Goal: Task Accomplishment & Management: Manage account settings

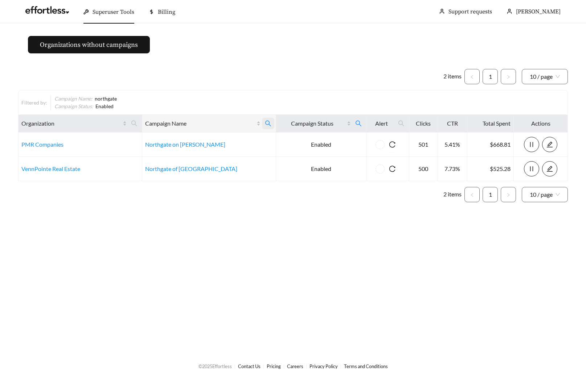
click at [265, 124] on icon "search" at bounding box center [268, 123] width 7 height 7
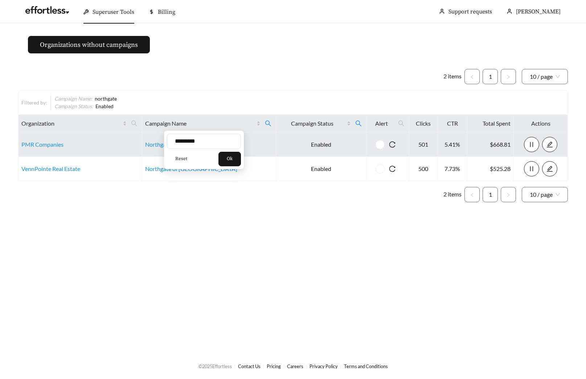
drag, startPoint x: 219, startPoint y: 143, endPoint x: 140, endPoint y: 142, distance: 78.8
click at [143, 141] on body "Superuser Tools Billing Maddi Herrick-Foster Support requests More Organization…" at bounding box center [293, 189] width 586 height 379
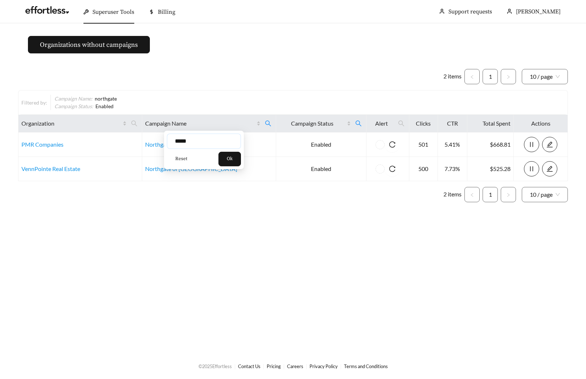
type input "*****"
click at [233, 159] on span "Ok" at bounding box center [230, 158] width 6 height 7
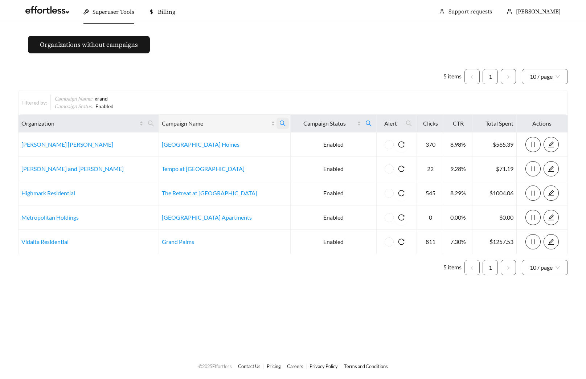
click at [280, 123] on icon "search" at bounding box center [283, 123] width 6 height 6
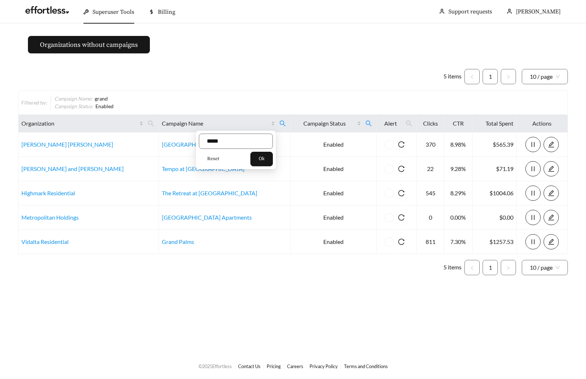
click at [205, 159] on button "Reset" at bounding box center [213, 159] width 29 height 15
click at [273, 163] on button "Ok" at bounding box center [261, 159] width 22 height 15
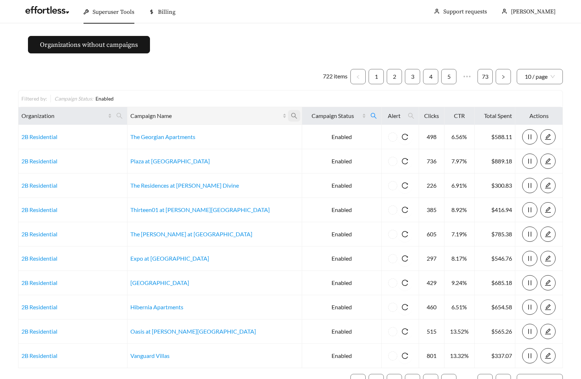
click at [291, 115] on icon "search" at bounding box center [294, 115] width 7 height 7
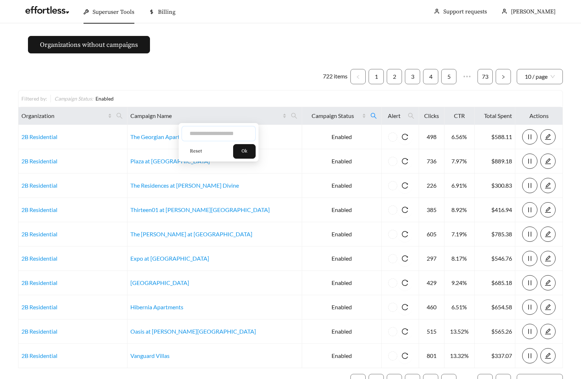
click at [224, 135] on input "text" at bounding box center [218, 133] width 74 height 15
type input "*********"
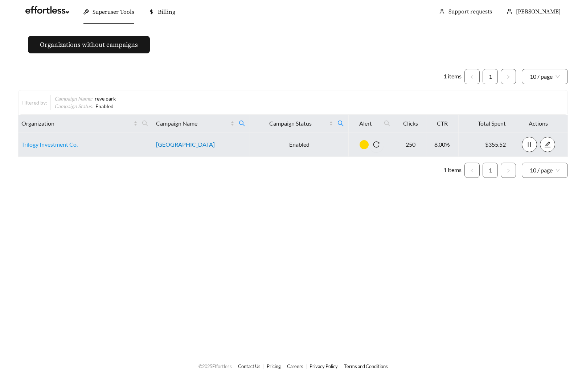
click at [185, 144] on link "Reve Park Ridge" at bounding box center [185, 144] width 59 height 7
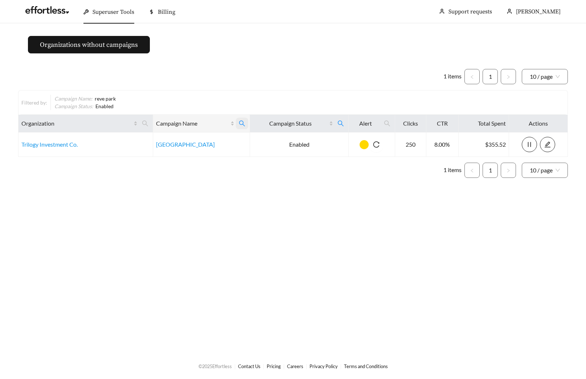
click at [245, 121] on span at bounding box center [242, 124] width 12 height 12
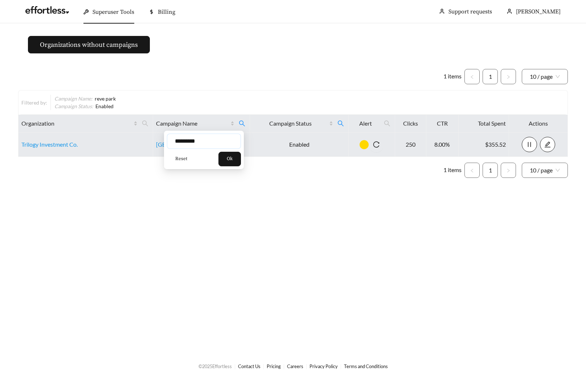
click at [173, 139] on input "*********" at bounding box center [204, 141] width 74 height 15
type input "*******"
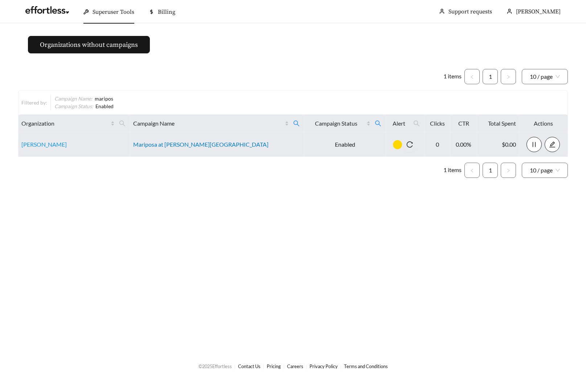
click at [181, 143] on link "Mariposa at Jason Avenue" at bounding box center [200, 144] width 135 height 7
click at [211, 148] on td "Mariposa at Jason Avenue" at bounding box center [217, 144] width 174 height 24
click at [202, 139] on td "Mariposa at Jason Avenue" at bounding box center [217, 144] width 174 height 24
click at [199, 142] on link "Mariposa at Jason Avenue" at bounding box center [200, 144] width 135 height 7
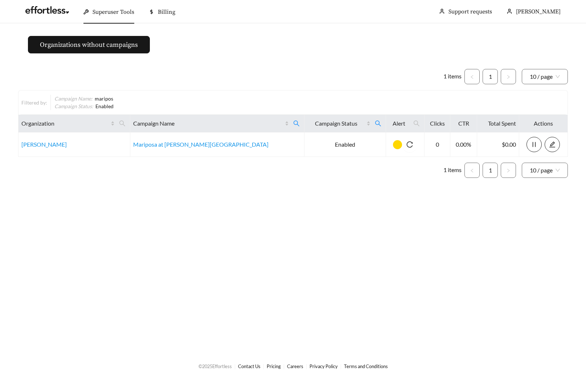
click at [217, 70] on ul "1 items 1 10 / page" at bounding box center [293, 76] width 550 height 15
click at [293, 120] on icon "search" at bounding box center [296, 123] width 7 height 7
click at [185, 161] on span "Reset" at bounding box center [187, 158] width 12 height 7
click at [232, 158] on button "Ok" at bounding box center [235, 159] width 22 height 15
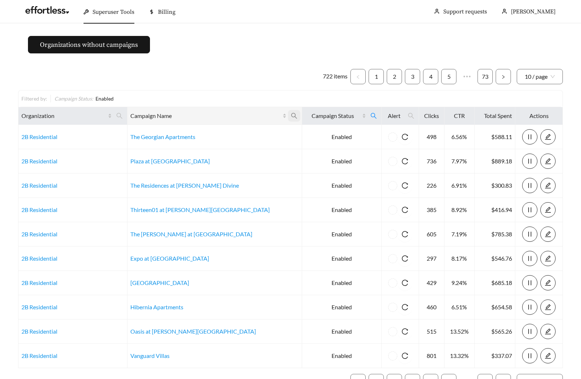
click at [291, 115] on icon "search" at bounding box center [294, 116] width 6 height 6
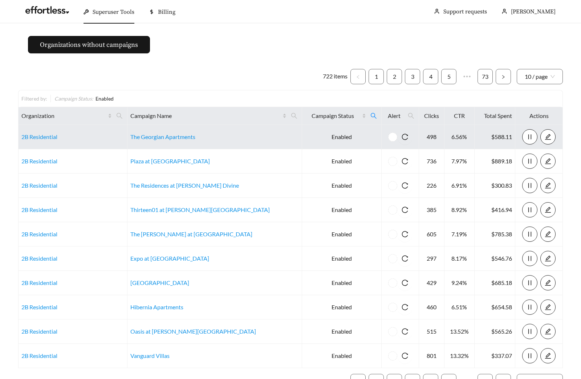
click at [223, 136] on td "The Georgian Apartments" at bounding box center [214, 137] width 175 height 24
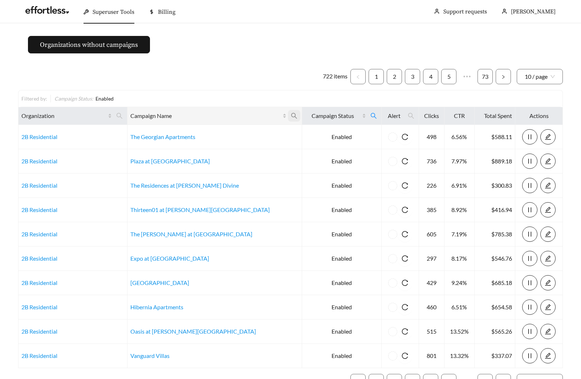
click at [291, 117] on icon "search" at bounding box center [294, 116] width 6 height 6
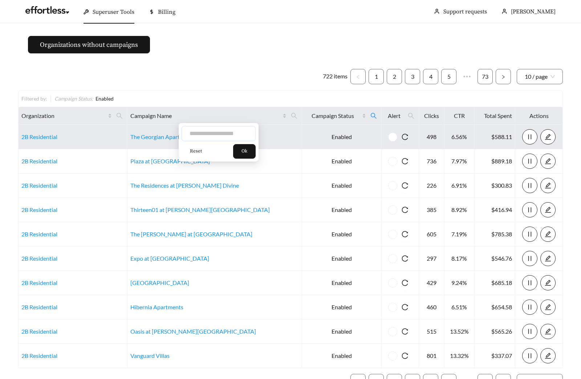
click at [220, 132] on input "text" at bounding box center [218, 133] width 74 height 15
type input "**********"
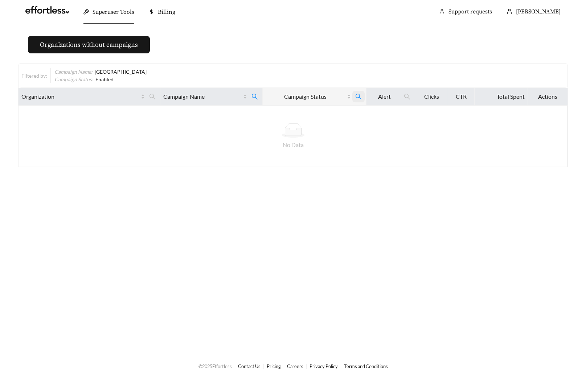
click at [357, 93] on icon "search" at bounding box center [358, 96] width 7 height 7
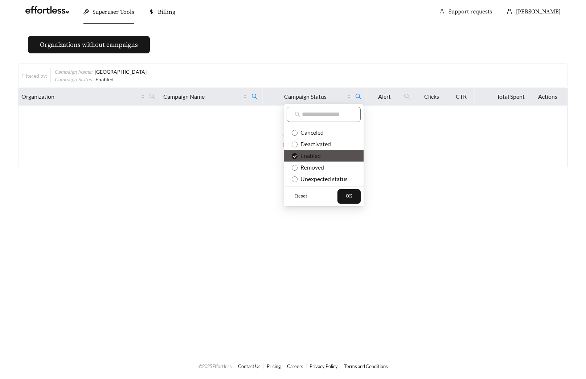
click at [295, 198] on span "Reset" at bounding box center [301, 196] width 12 height 7
click at [343, 197] on button "OK" at bounding box center [348, 196] width 23 height 15
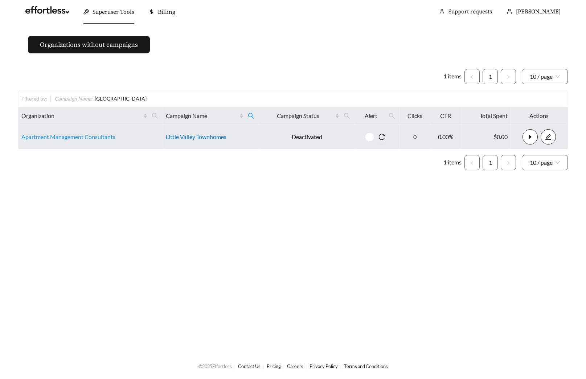
click at [187, 138] on link "Little Valley Townhomes" at bounding box center [196, 136] width 61 height 7
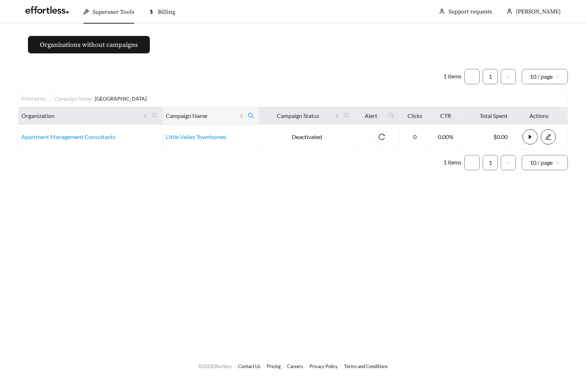
click at [252, 119] on span at bounding box center [251, 116] width 12 height 12
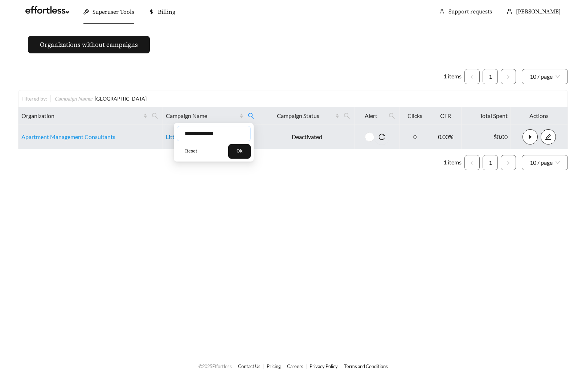
drag, startPoint x: 215, startPoint y: 132, endPoint x: 169, endPoint y: 134, distance: 45.7
click at [175, 134] on div "**********" at bounding box center [214, 142] width 80 height 38
type input "**********"
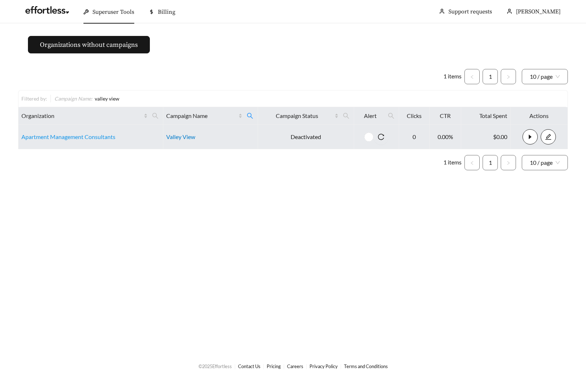
click at [185, 139] on link "Valley View" at bounding box center [180, 136] width 29 height 7
click at [66, 134] on link "Apartment Management Consultants" at bounding box center [68, 136] width 94 height 7
click at [57, 139] on link "Apartment Management Consultants" at bounding box center [68, 136] width 94 height 7
click at [84, 135] on link "Apartment Management Consultants" at bounding box center [68, 136] width 94 height 7
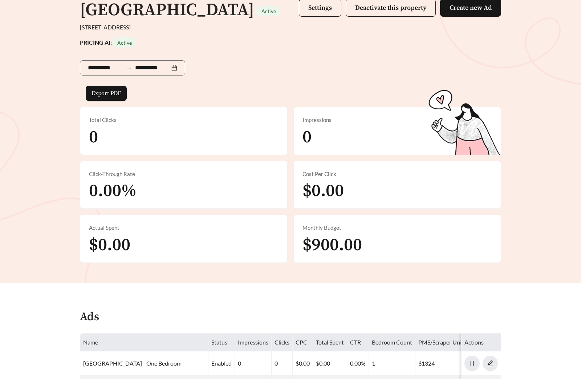
scroll to position [234, 0]
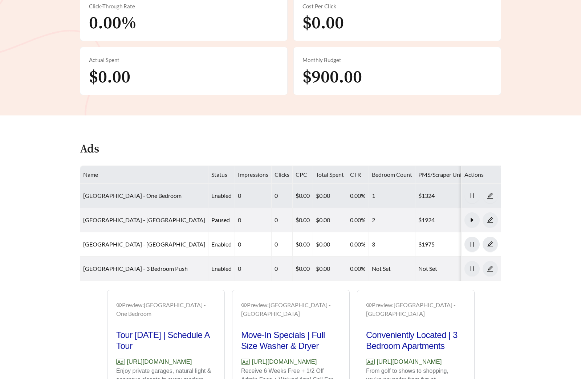
click at [137, 195] on link "Reve Park Ridge - One Bedroom" at bounding box center [132, 195] width 98 height 7
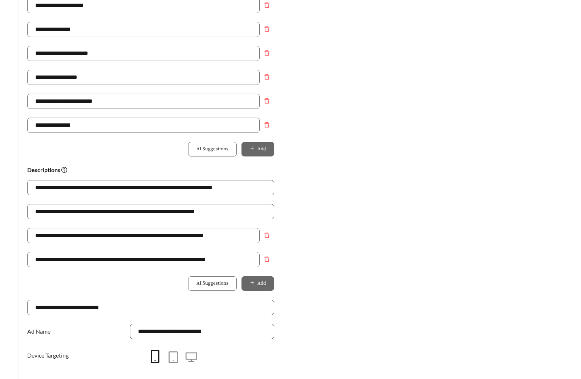
scroll to position [512, 0]
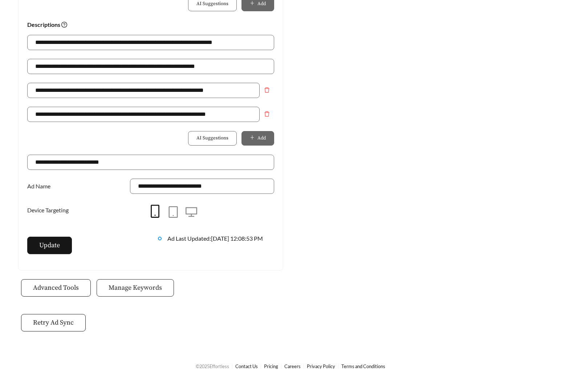
click at [132, 295] on button "Manage Keywords" at bounding box center [135, 287] width 77 height 17
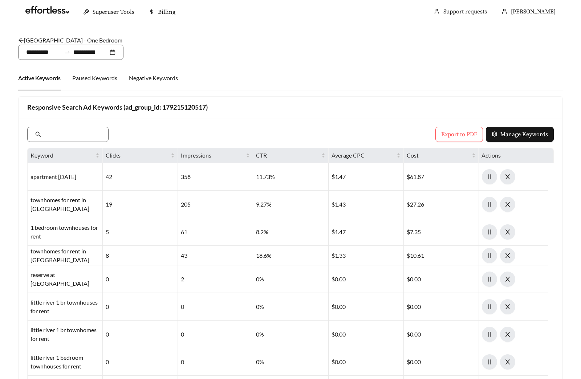
click at [79, 41] on link "Reve Park Ridge - One Bedroom" at bounding box center [70, 40] width 104 height 7
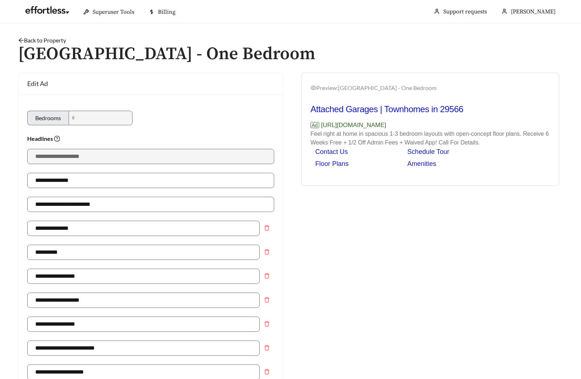
click at [45, 42] on link "Back to Property" at bounding box center [42, 40] width 48 height 7
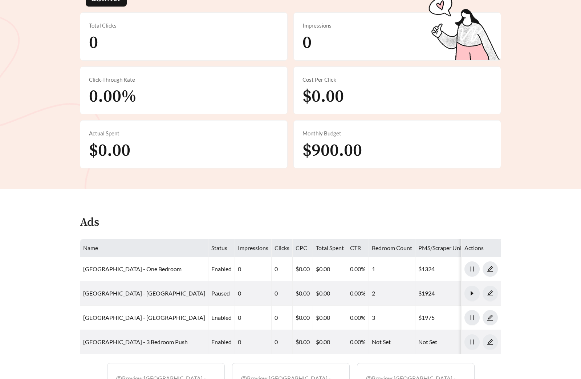
scroll to position [292, 0]
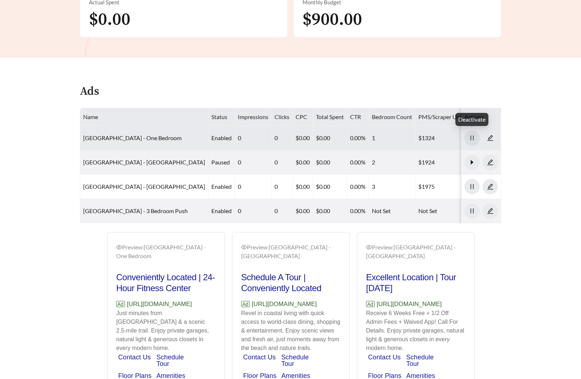
click at [470, 136] on icon "pause" at bounding box center [471, 137] width 3 height 5
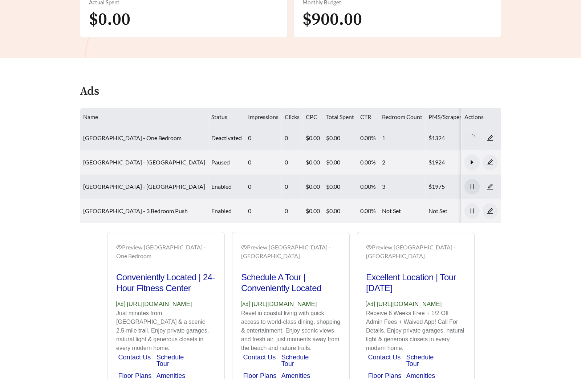
click at [470, 180] on button "button" at bounding box center [471, 186] width 15 height 15
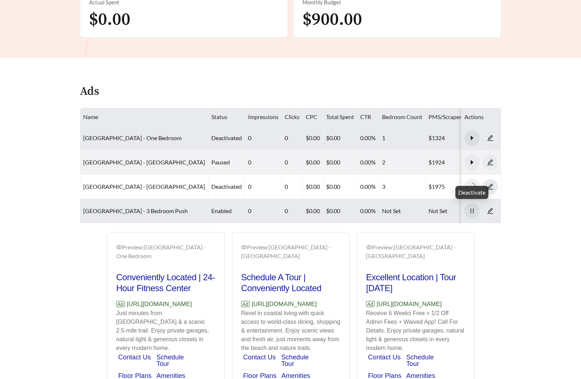
click at [472, 208] on icon "pause" at bounding box center [472, 211] width 7 height 7
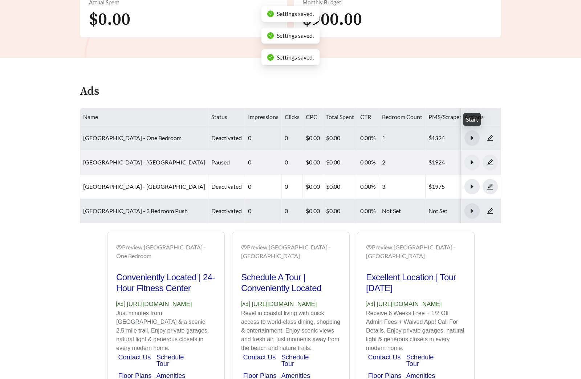
click at [475, 136] on icon "caret-right" at bounding box center [472, 138] width 7 height 7
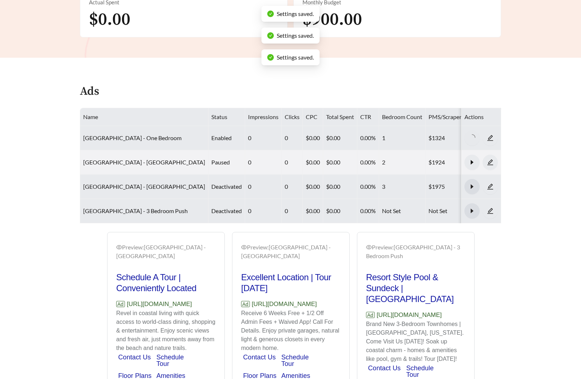
click at [471, 185] on icon "caret-right" at bounding box center [472, 186] width 7 height 7
click at [473, 215] on button "button" at bounding box center [471, 210] width 15 height 15
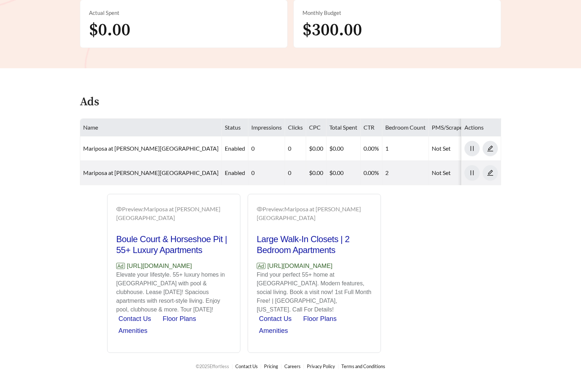
scroll to position [328, 0]
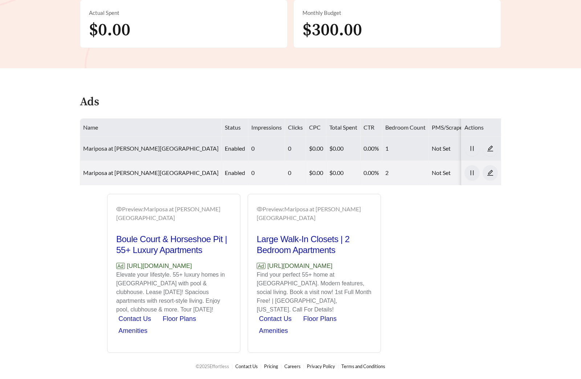
click at [148, 145] on link "Mariposa at Jason Avenue - One Bedroom" at bounding box center [150, 148] width 135 height 7
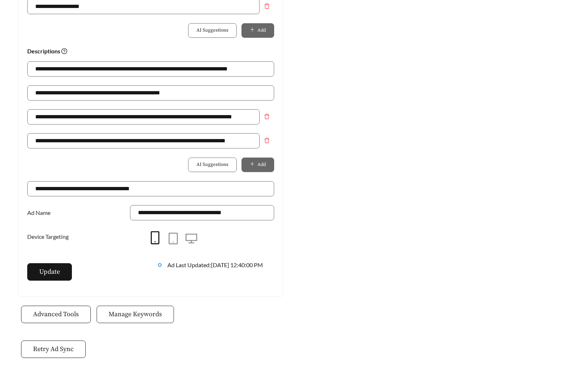
scroll to position [512, 0]
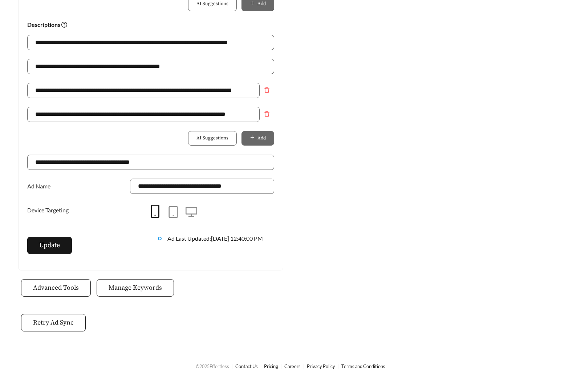
click at [155, 295] on button "Manage Keywords" at bounding box center [135, 287] width 77 height 17
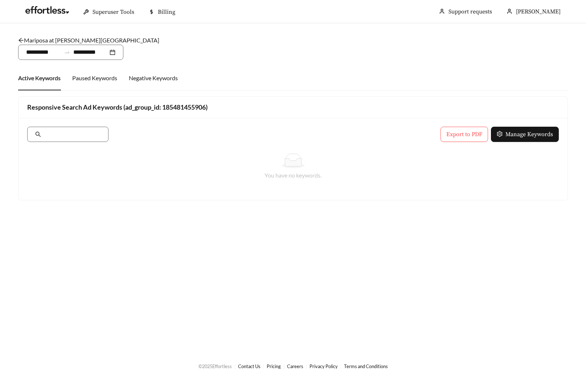
click at [82, 40] on link "Mariposa at Jason Avenue - One Bedroom" at bounding box center [88, 40] width 141 height 7
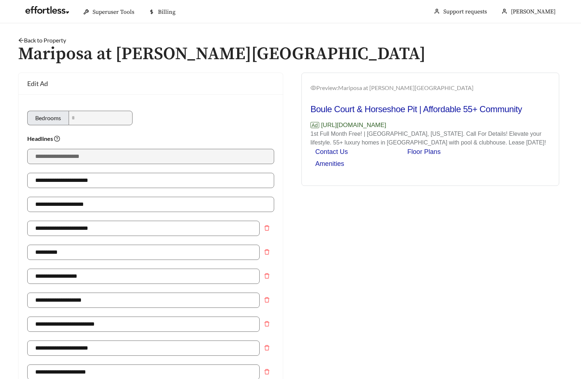
click at [48, 38] on link "Back to Property" at bounding box center [42, 40] width 48 height 7
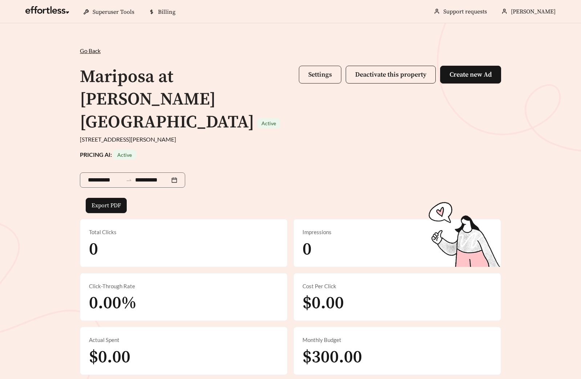
click at [313, 75] on span "Settings" at bounding box center [320, 74] width 24 height 8
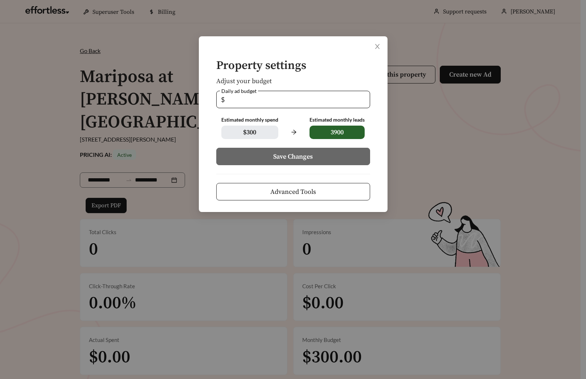
click at [299, 192] on span "Advanced Tools" at bounding box center [293, 192] width 46 height 10
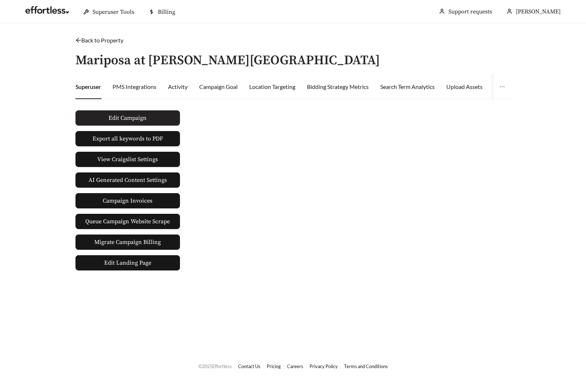
click at [154, 118] on button "Edit Campaign" at bounding box center [127, 117] width 105 height 15
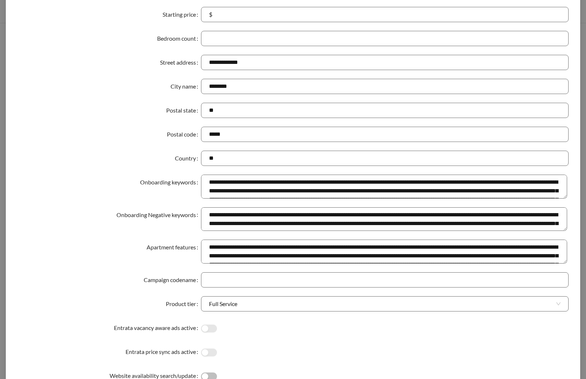
scroll to position [241, 0]
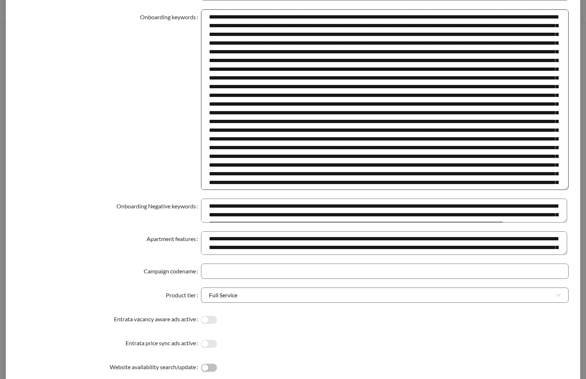
drag, startPoint x: 562, startPoint y: 31, endPoint x: 562, endPoint y: 271, distance: 239.9
click at [562, 190] on textarea "Onboarding keywords" at bounding box center [385, 99] width 368 height 180
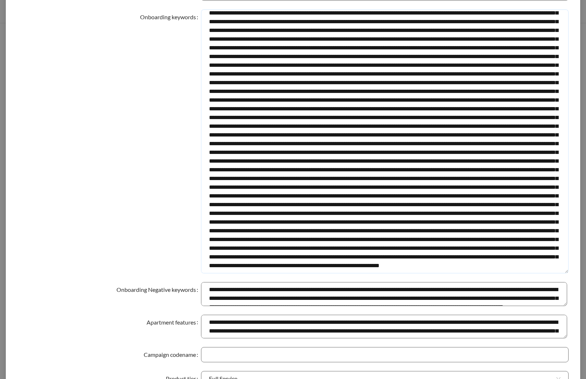
scroll to position [527, 0]
drag, startPoint x: 207, startPoint y: 14, endPoint x: 498, endPoint y: 263, distance: 383.0
click at [498, 263] on textarea "Onboarding keywords" at bounding box center [385, 141] width 368 height 264
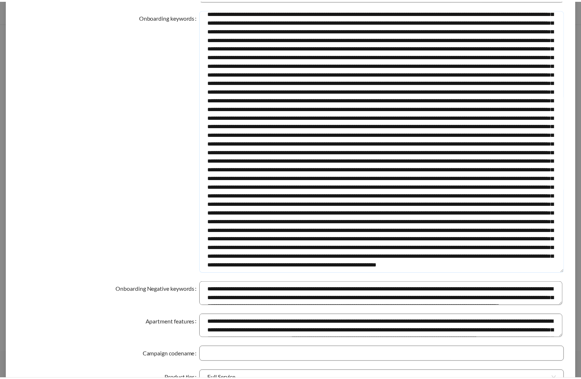
scroll to position [0, 0]
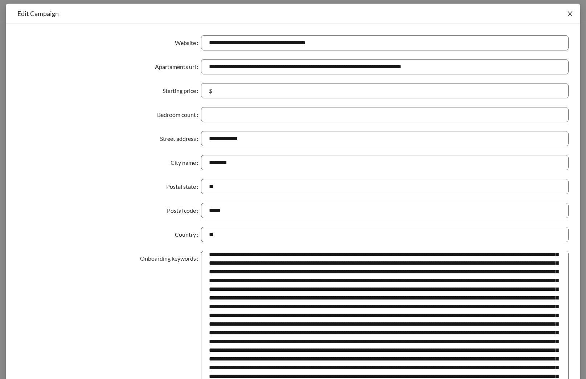
click at [569, 13] on icon "close" at bounding box center [570, 14] width 7 height 7
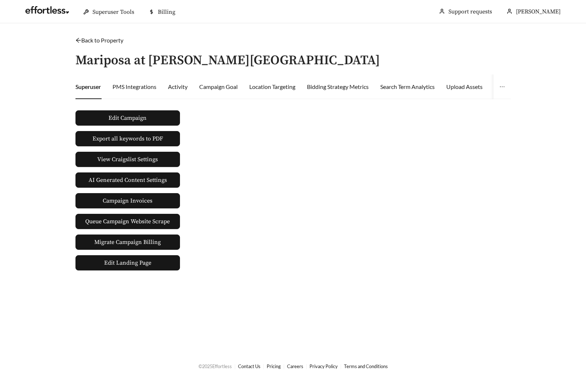
click at [75, 39] on icon "arrow-left" at bounding box center [78, 40] width 6 height 6
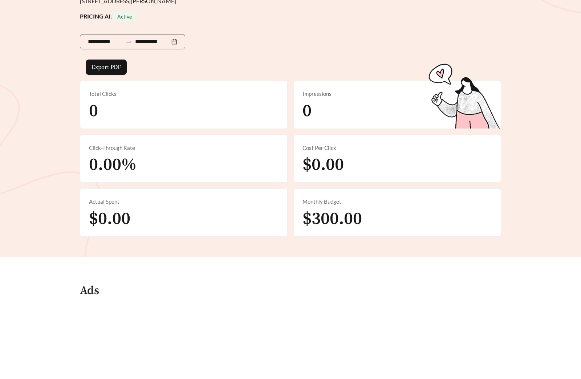
scroll to position [320, 0]
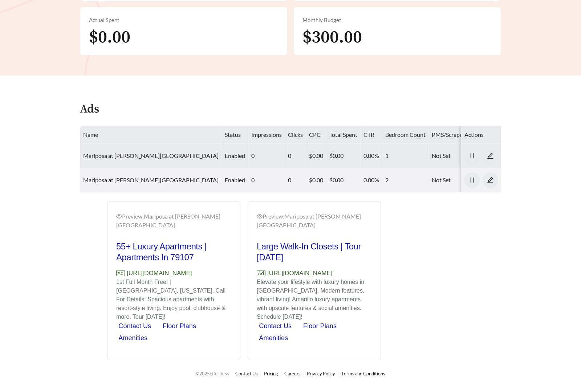
click at [156, 152] on link "Mariposa at Jason Avenue - One Bedroom" at bounding box center [150, 155] width 135 height 7
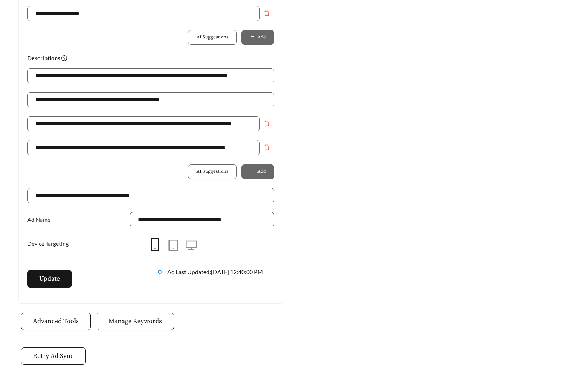
scroll to position [512, 0]
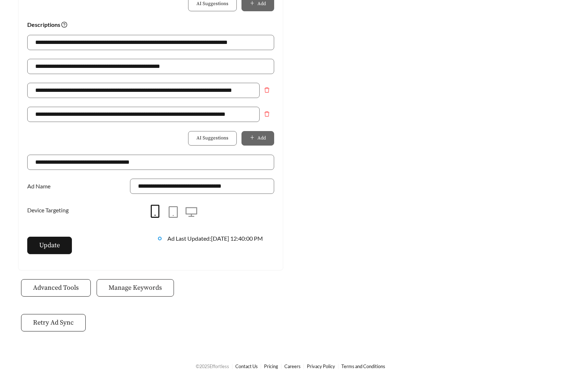
click at [135, 295] on button "Manage Keywords" at bounding box center [135, 287] width 77 height 17
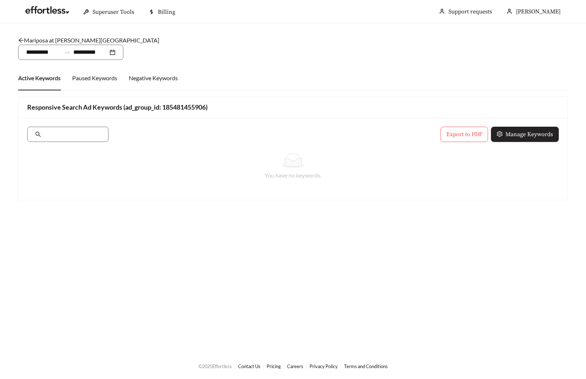
click at [508, 132] on span "Manage Keywords" at bounding box center [530, 134] width 48 height 9
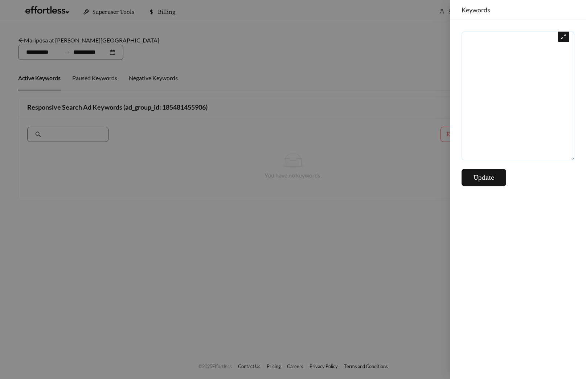
click at [499, 124] on textarea at bounding box center [518, 96] width 113 height 128
paste textarea "**********"
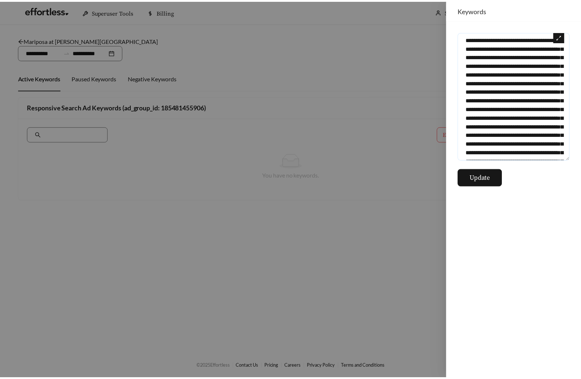
scroll to position [3219, 0]
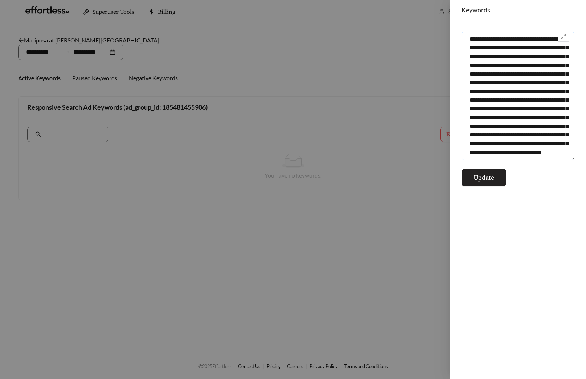
type textarea "**********"
click at [494, 177] on span "Update" at bounding box center [484, 178] width 21 height 10
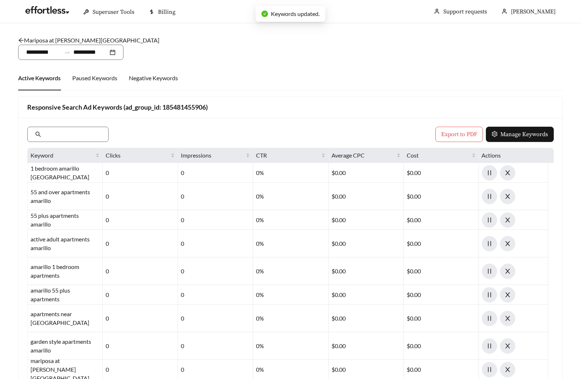
click at [90, 42] on link "Mariposa at Jason Avenue - One Bedroom" at bounding box center [88, 40] width 141 height 7
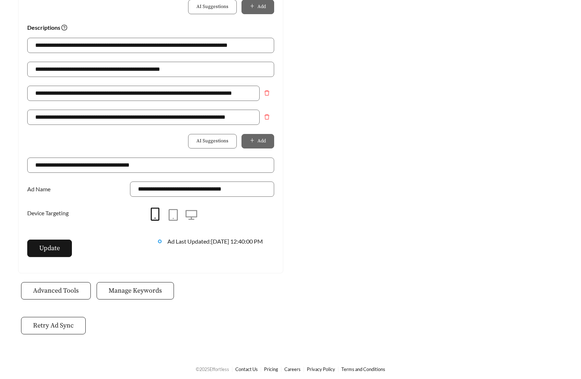
scroll to position [512, 0]
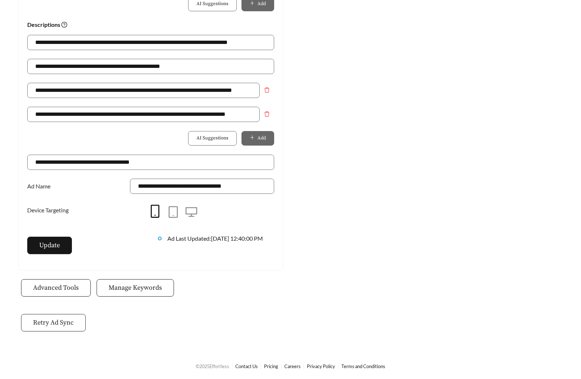
click at [58, 316] on button "Retry Ad Sync" at bounding box center [53, 322] width 65 height 17
click at [135, 290] on span "Manage Keywords" at bounding box center [135, 288] width 53 height 10
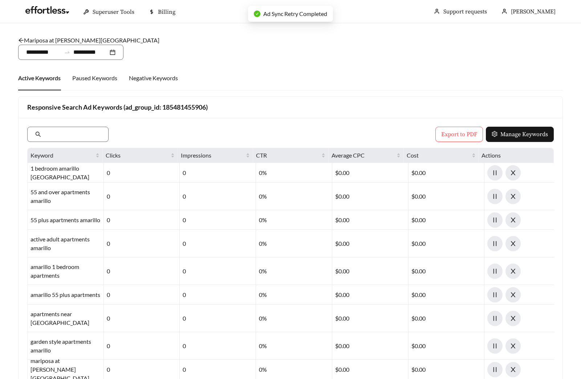
click at [85, 40] on link "Mariposa at Jason Avenue - One Bedroom" at bounding box center [88, 40] width 141 height 7
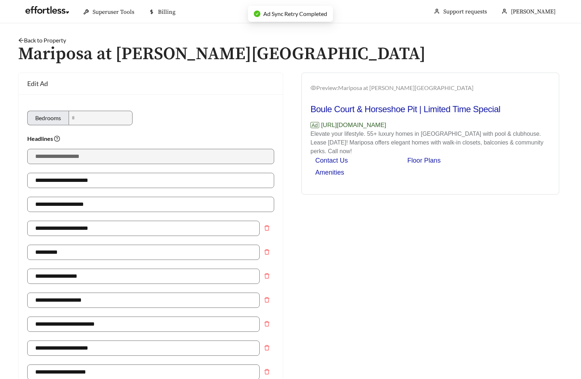
click at [52, 39] on link "Back to Property" at bounding box center [42, 40] width 48 height 7
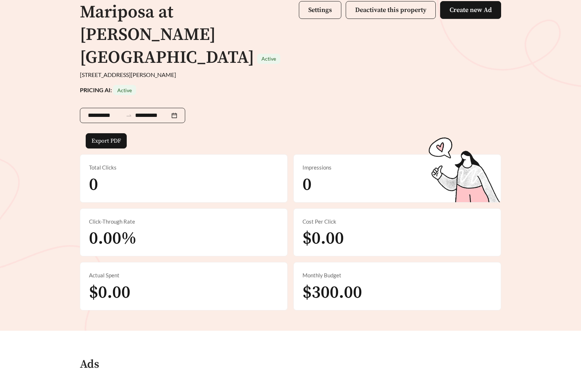
scroll to position [328, 0]
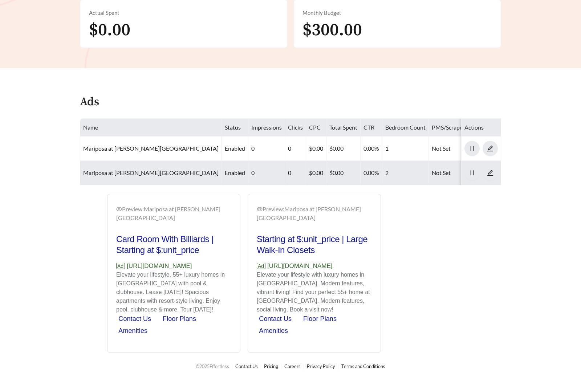
click at [131, 169] on link "Mariposa at Jason Avenue - Two Bedroom" at bounding box center [150, 172] width 135 height 7
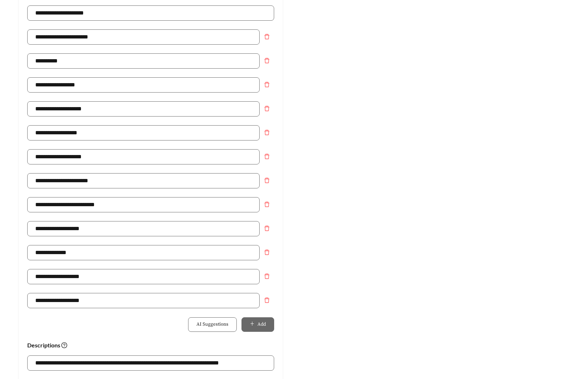
scroll to position [479, 0]
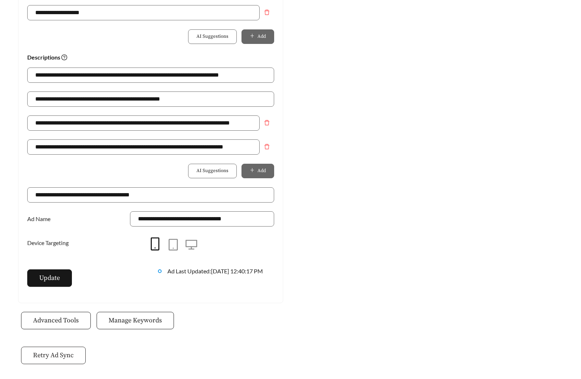
click at [74, 360] on button "Retry Ad Sync" at bounding box center [53, 355] width 65 height 17
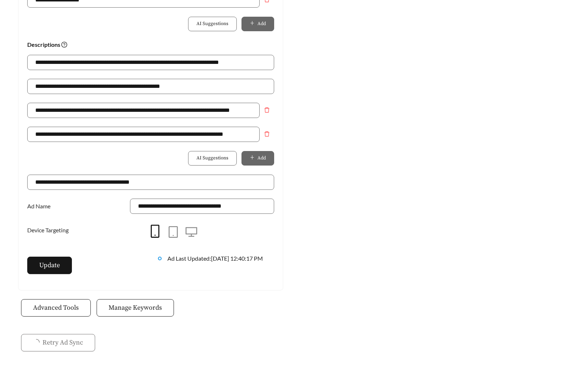
scroll to position [492, 0]
click at [146, 314] on button "Manage Keywords" at bounding box center [135, 307] width 77 height 17
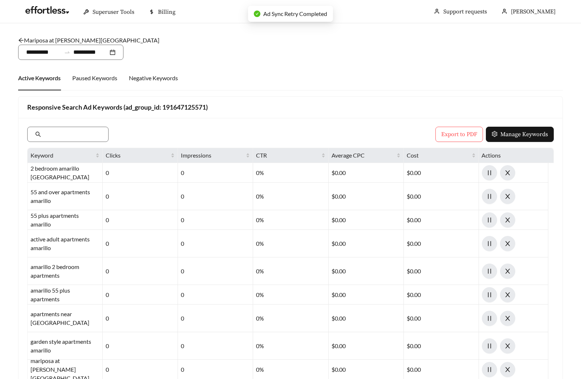
click at [64, 40] on link "Mariposa at Jason Avenue - Two Bedroom" at bounding box center [88, 40] width 141 height 7
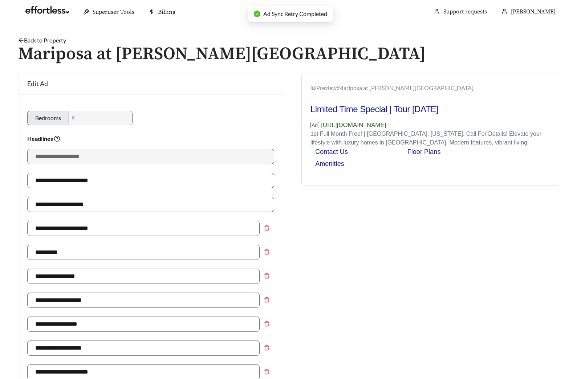
click at [48, 39] on link "Back to Property" at bounding box center [42, 40] width 48 height 7
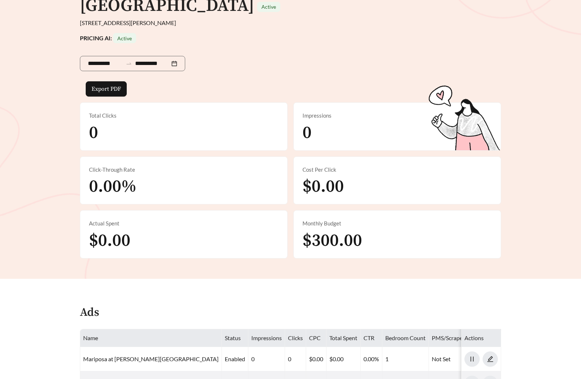
scroll to position [320, 0]
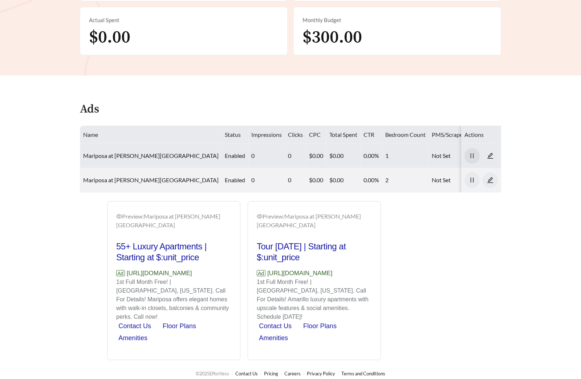
click at [472, 148] on button "button" at bounding box center [471, 155] width 15 height 15
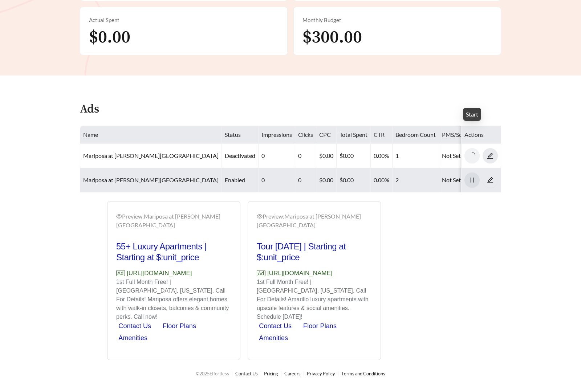
drag, startPoint x: 467, startPoint y: 154, endPoint x: 468, endPoint y: 149, distance: 5.1
click at [467, 177] on span "pause" at bounding box center [472, 180] width 15 height 7
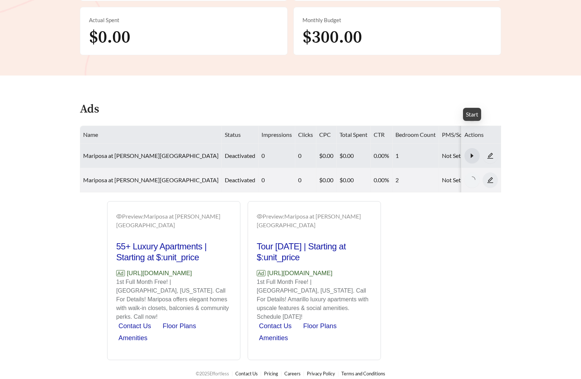
click at [469, 152] on icon "caret-right" at bounding box center [472, 155] width 7 height 7
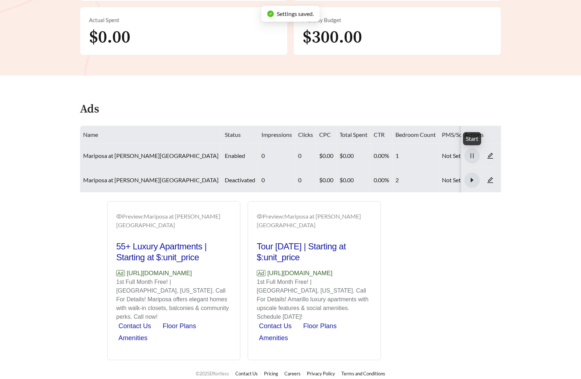
click at [473, 177] on icon "caret-right" at bounding box center [472, 180] width 7 height 7
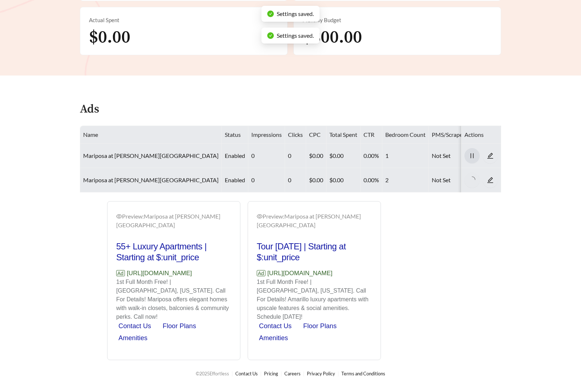
click at [471, 231] on div "Preview: Mariposa at Jason Avenue - One Bedroom 55+ Luxury Apartments | Startin…" at bounding box center [290, 280] width 435 height 159
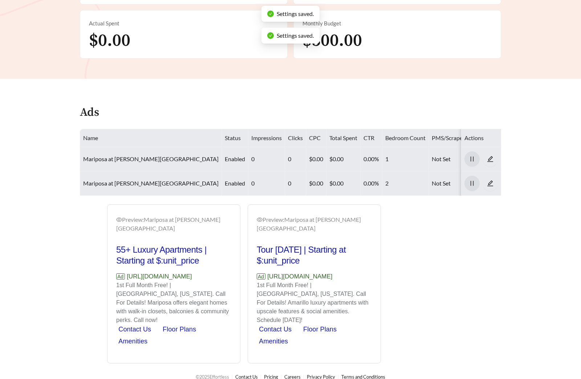
scroll to position [0, 0]
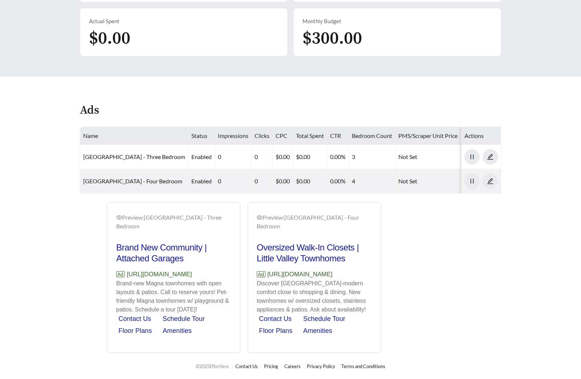
scroll to position [288, 0]
drag, startPoint x: 225, startPoint y: 274, endPoint x: 112, endPoint y: 277, distance: 112.5
click at [112, 277] on div "Preview: Little Valley Townhomes - Three Bedroom Brand New Community | Attached…" at bounding box center [173, 278] width 132 height 148
copy p "https://www.littlevalleytownhomes.com"
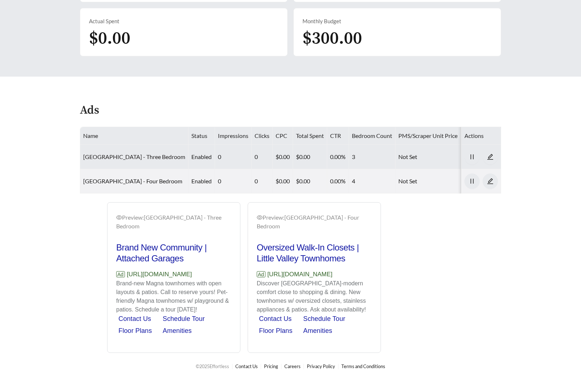
click at [130, 153] on link "Little Valley Townhomes - Three Bedroom" at bounding box center [134, 156] width 102 height 7
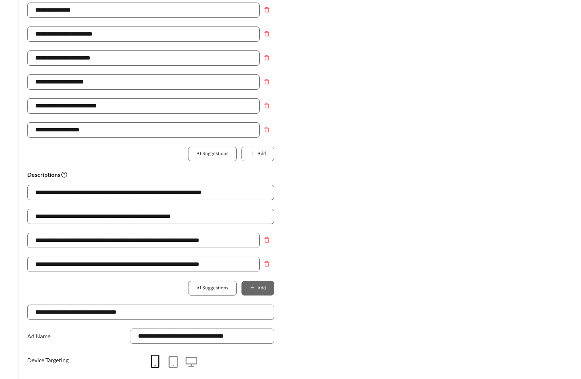
scroll to position [348, 0]
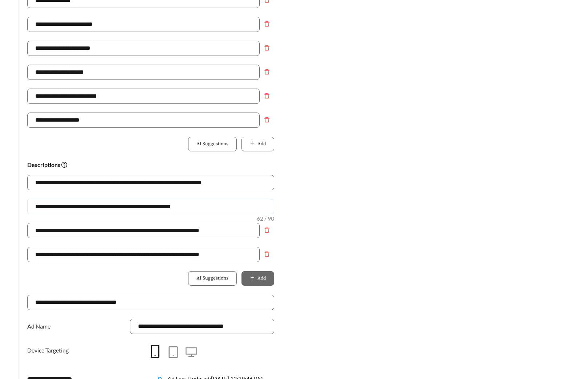
drag, startPoint x: 125, startPoint y: 205, endPoint x: -27, endPoint y: 202, distance: 151.7
type input "**********"
click at [264, 148] on button "Add" at bounding box center [257, 144] width 33 height 15
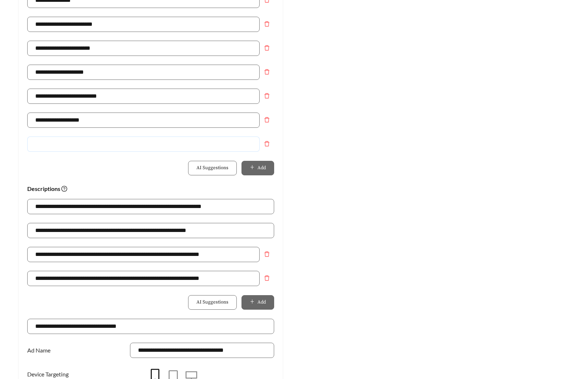
drag, startPoint x: 264, startPoint y: 148, endPoint x: 221, endPoint y: 149, distance: 43.2
click at [221, 147] on input "text" at bounding box center [143, 143] width 232 height 15
type input "**********"
click at [381, 206] on div "Preview: Little Valley Townhomes - Three Bedroom Stainless Steel Appliances | E…" at bounding box center [429, 79] width 279 height 709
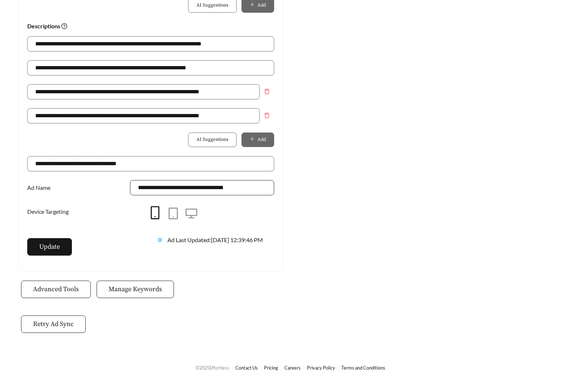
scroll to position [512, 0]
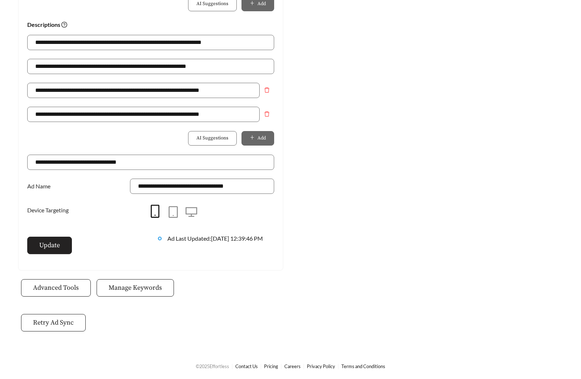
click at [56, 250] on button "Update" at bounding box center [49, 245] width 45 height 17
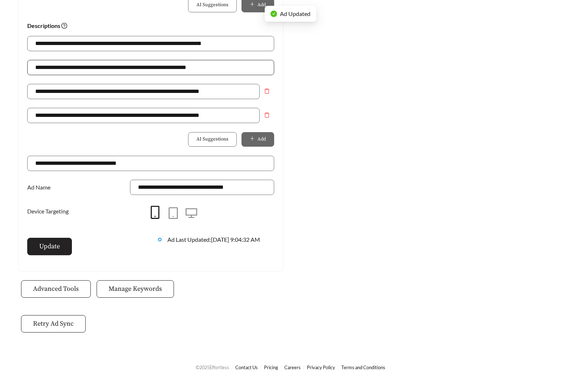
scroll to position [510, 0]
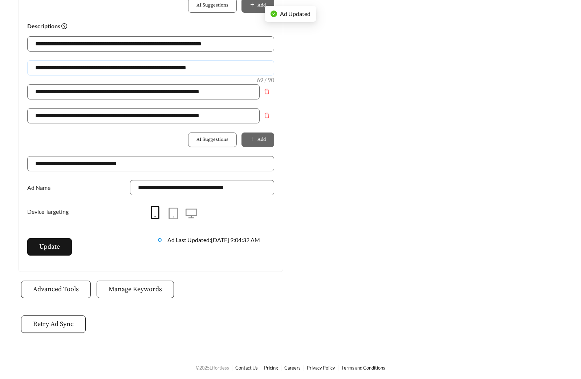
drag, startPoint x: 230, startPoint y: 69, endPoint x: -12, endPoint y: 64, distance: 242.8
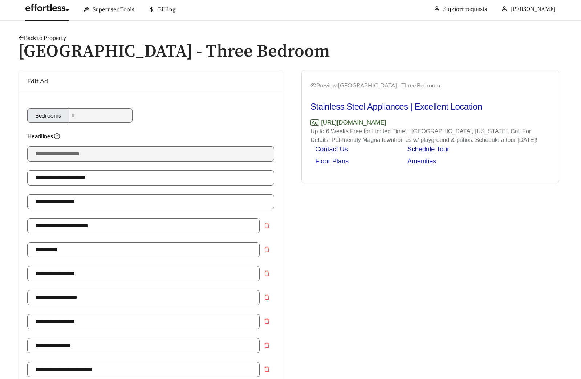
scroll to position [0, 0]
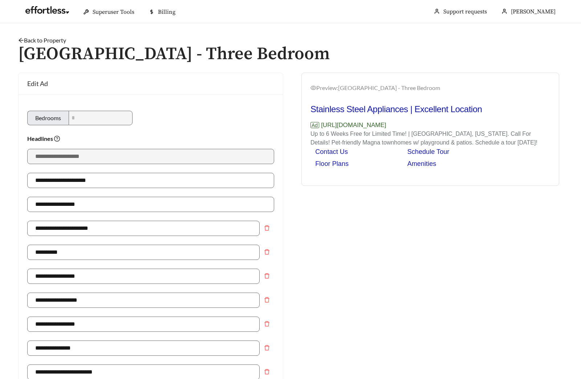
click at [43, 39] on link "Back to Property" at bounding box center [42, 40] width 48 height 7
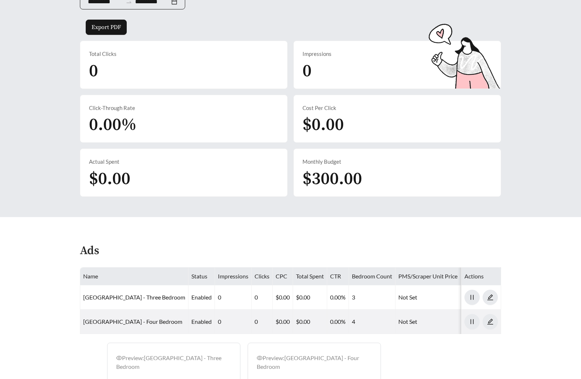
scroll to position [296, 0]
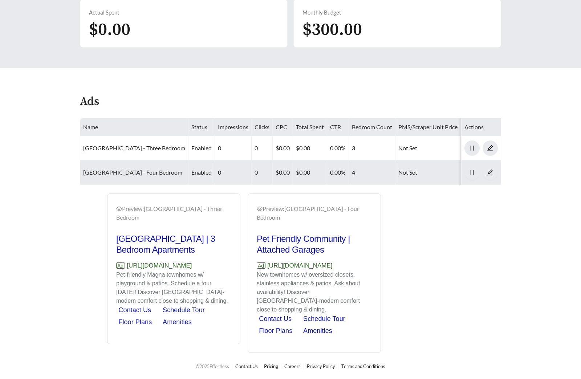
click at [138, 169] on link "Little Valley Townhomes - Four Bedroom" at bounding box center [132, 172] width 99 height 7
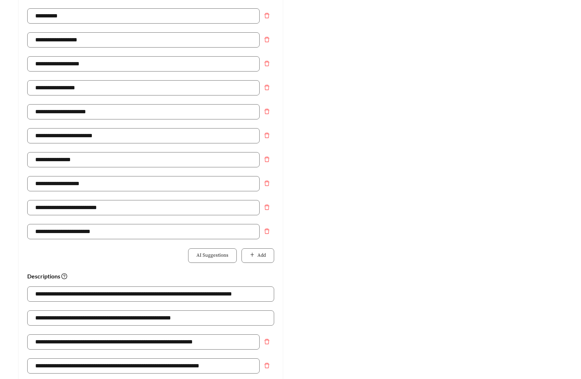
scroll to position [472, 0]
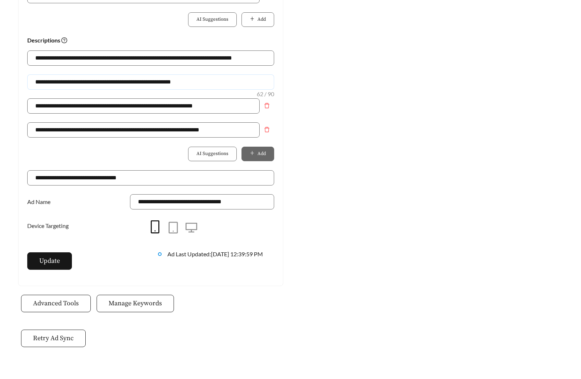
drag, startPoint x: 134, startPoint y: 83, endPoint x: -37, endPoint y: 79, distance: 170.2
paste input "*******"
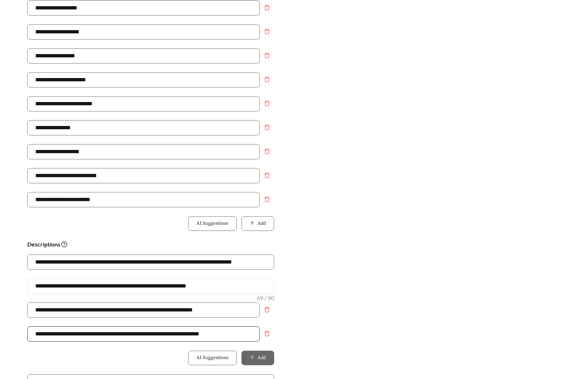
scroll to position [246, 0]
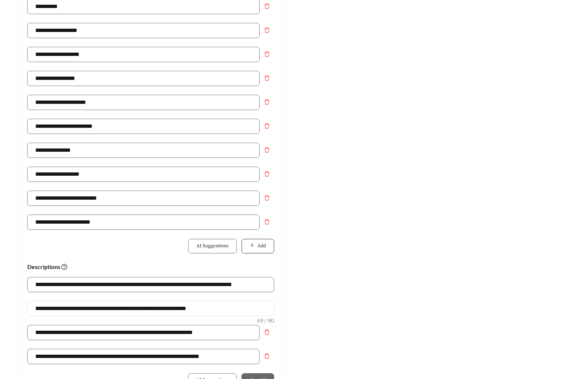
type input "**********"
click at [250, 247] on icon "plus" at bounding box center [252, 245] width 5 height 5
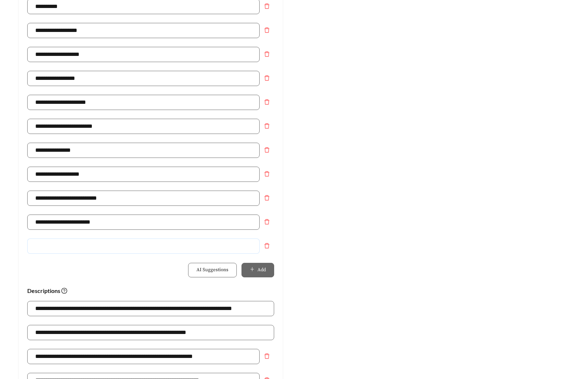
click at [127, 247] on input "text" at bounding box center [143, 245] width 232 height 15
type input "**********"
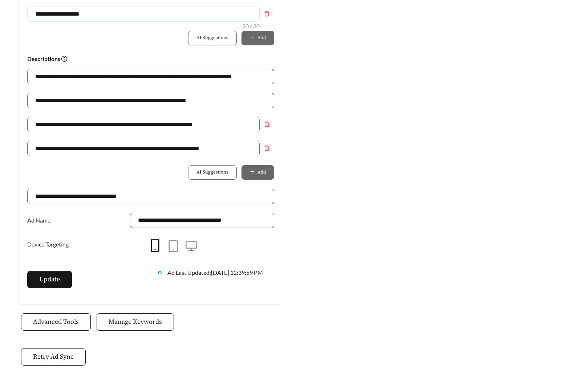
scroll to position [479, 0]
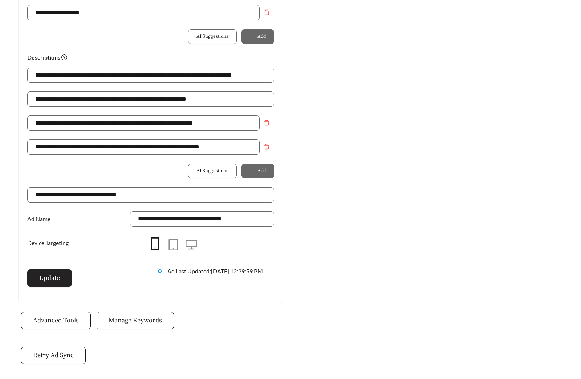
click at [46, 282] on span "Update" at bounding box center [49, 278] width 21 height 10
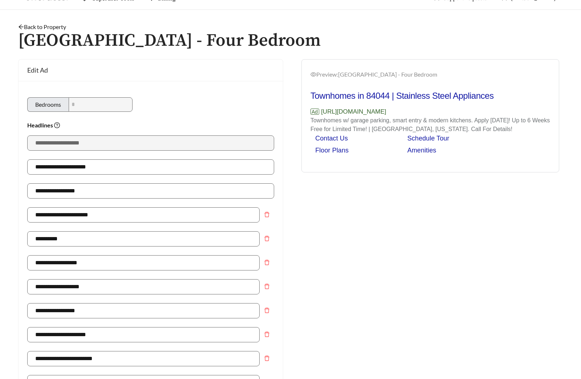
scroll to position [0, 0]
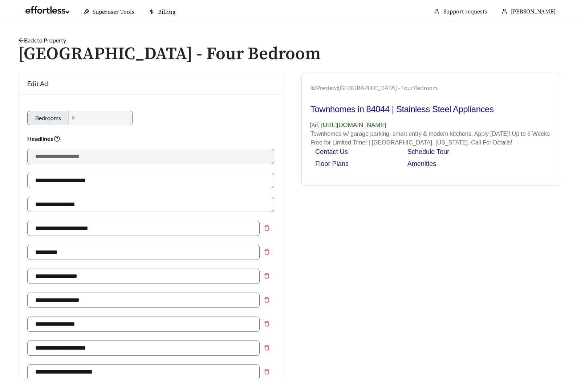
click at [47, 39] on link "Back to Property" at bounding box center [42, 40] width 48 height 7
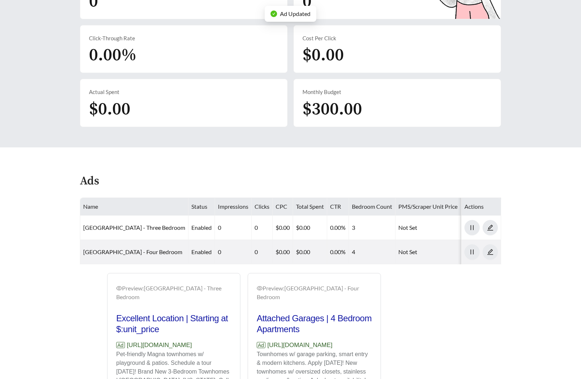
scroll to position [204, 0]
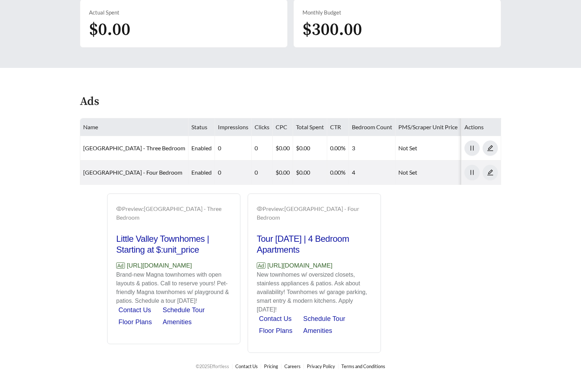
scroll to position [296, 0]
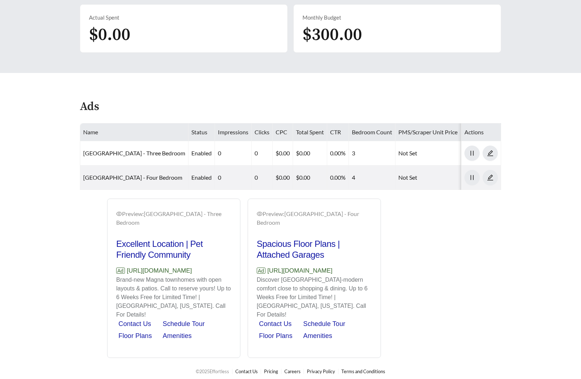
scroll to position [288, 0]
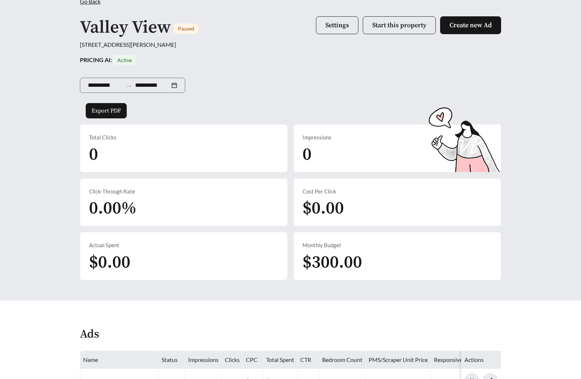
scroll to position [294, 0]
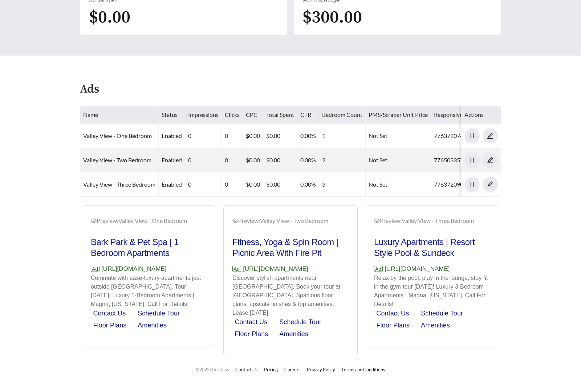
drag, startPoint x: 204, startPoint y: 272, endPoint x: 102, endPoint y: 272, distance: 102.3
click at [102, 272] on p "Ad https://www.liveatvalleyviewut.com" at bounding box center [149, 268] width 116 height 9
copy p "https://www.liveatvalleyviewut.com"
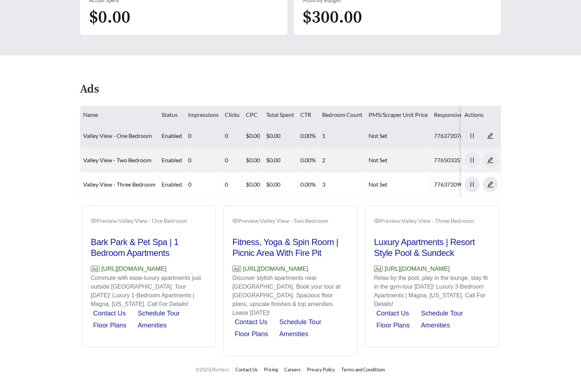
click at [141, 135] on link "Valley View - One Bedroom" at bounding box center [117, 135] width 69 height 7
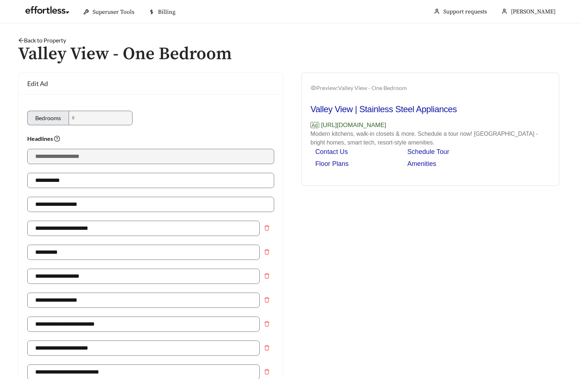
scroll to position [361, 0]
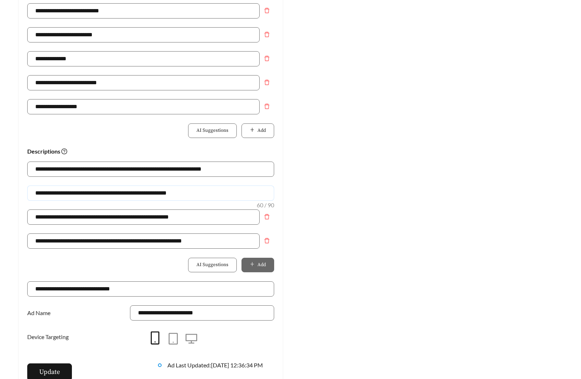
drag, startPoint x: 114, startPoint y: 193, endPoint x: -16, endPoint y: 193, distance: 129.9
type input "**********"
click at [245, 130] on button "Add" at bounding box center [257, 130] width 33 height 15
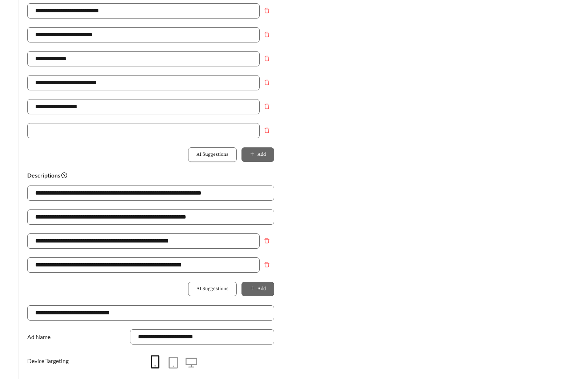
click at [207, 120] on div "**********" at bounding box center [150, 111] width 247 height 24
click at [166, 131] on input "text" at bounding box center [143, 130] width 232 height 15
type input "**********"
drag, startPoint x: 223, startPoint y: 216, endPoint x: -22, endPoint y: 216, distance: 245.3
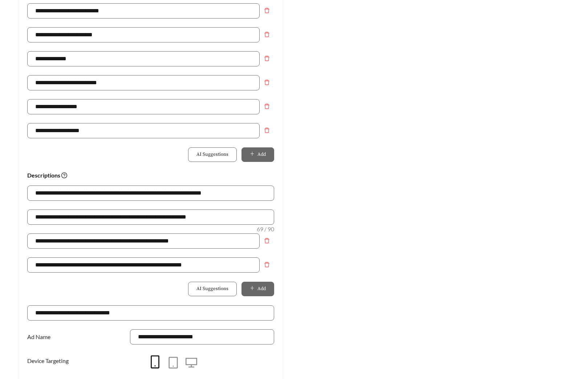
click at [335, 240] on div "Preview: Valley View - One Bedroom Valley View | Stainless Steel Appliances Ad …" at bounding box center [429, 65] width 279 height 709
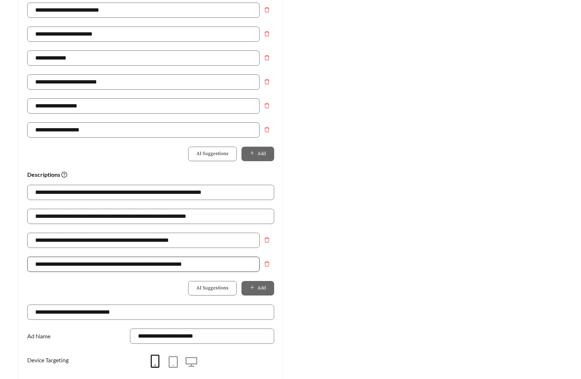
scroll to position [512, 0]
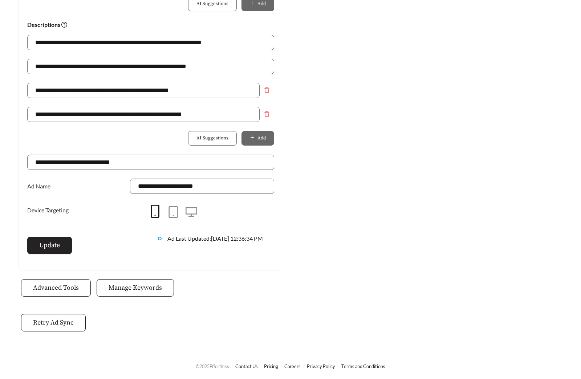
click at [50, 239] on button "Update" at bounding box center [49, 245] width 45 height 17
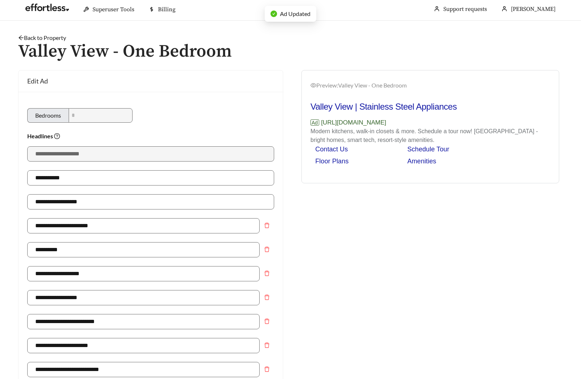
scroll to position [0, 0]
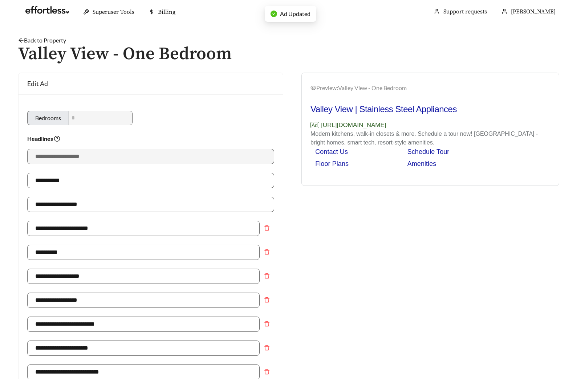
click at [54, 39] on link "Back to Property" at bounding box center [42, 40] width 48 height 7
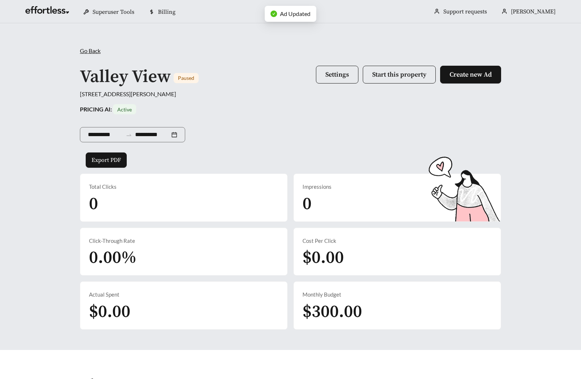
scroll to position [294, 0]
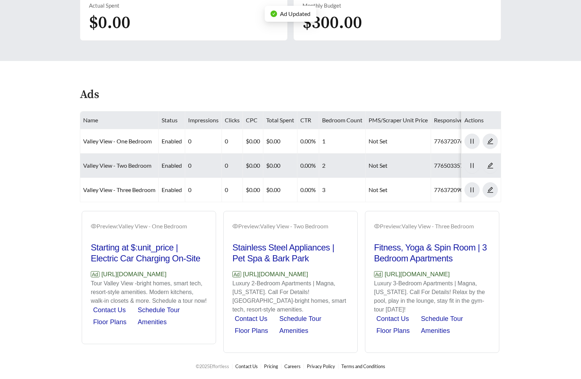
click at [132, 162] on link "Valley View - Two Bedroom" at bounding box center [117, 165] width 68 height 7
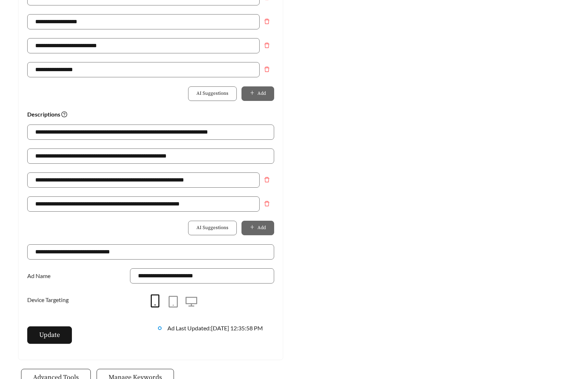
scroll to position [452, 0]
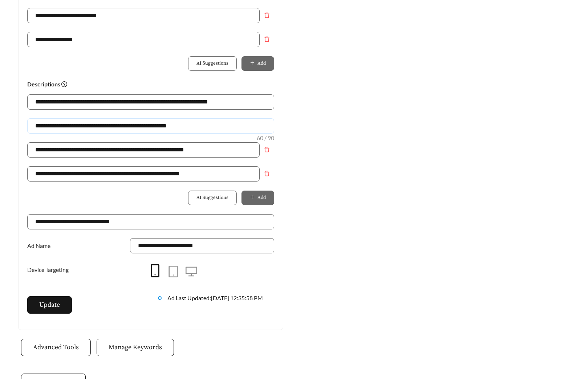
drag, startPoint x: 217, startPoint y: 123, endPoint x: -74, endPoint y: 124, distance: 291.4
paste input "*********"
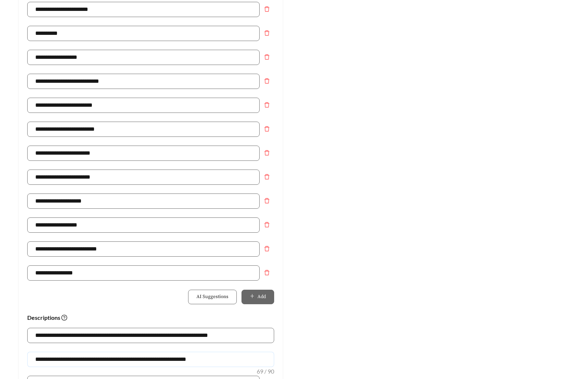
scroll to position [323, 0]
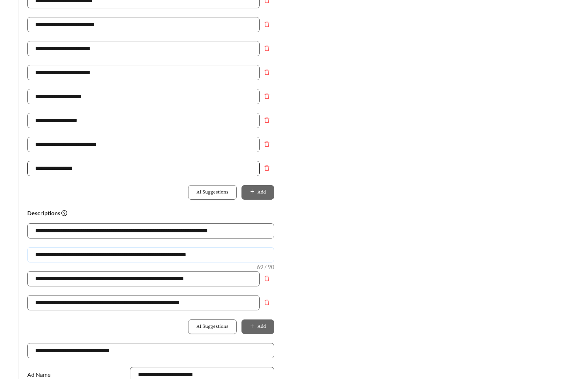
type input "**********"
drag, startPoint x: 102, startPoint y: 168, endPoint x: 5, endPoint y: 171, distance: 96.9
click at [5, 171] on main "**********" at bounding box center [290, 120] width 581 height 841
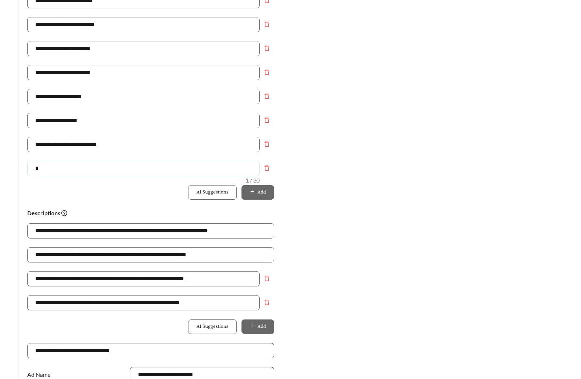
type input "**********"
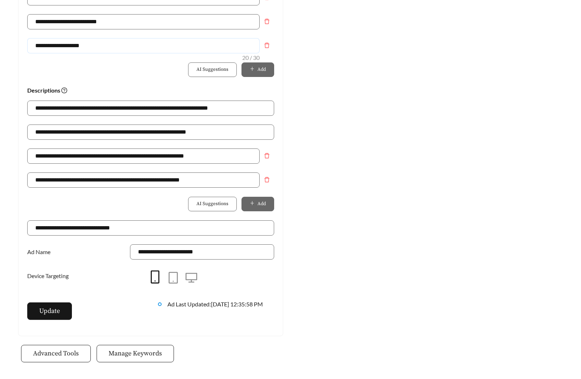
scroll to position [512, 0]
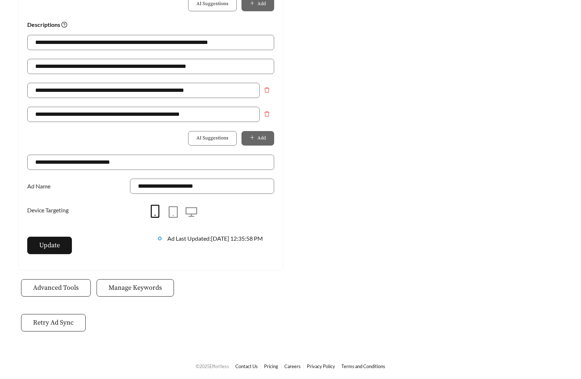
click at [63, 258] on div "Update" at bounding box center [85, 249] width 131 height 25
click at [60, 249] on button "Update" at bounding box center [49, 245] width 45 height 17
click at [79, 112] on input "**********" at bounding box center [143, 114] width 232 height 15
type input "**********"
click at [107, 135] on div "AI Suggestions Add" at bounding box center [150, 138] width 247 height 15
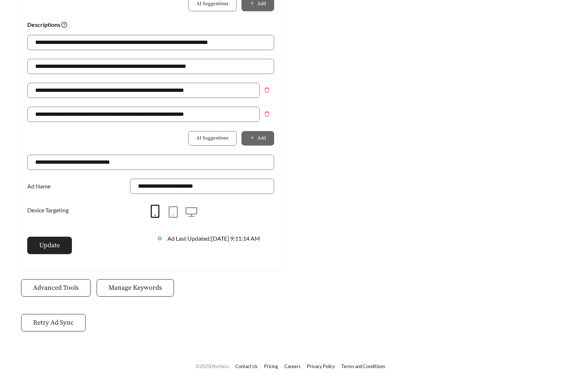
click at [59, 247] on span "Update" at bounding box center [49, 245] width 21 height 10
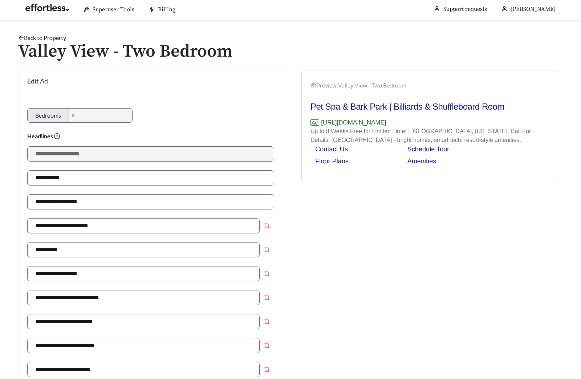
scroll to position [0, 0]
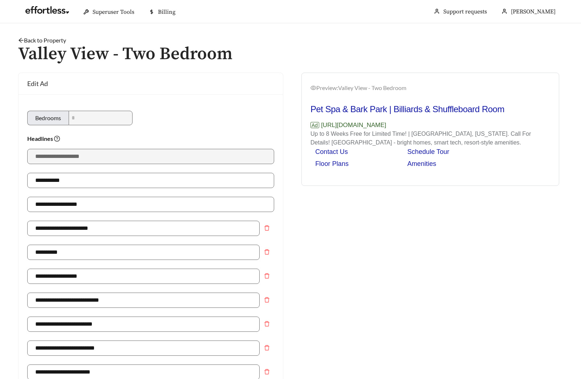
click at [53, 37] on link "Back to Property" at bounding box center [42, 40] width 48 height 7
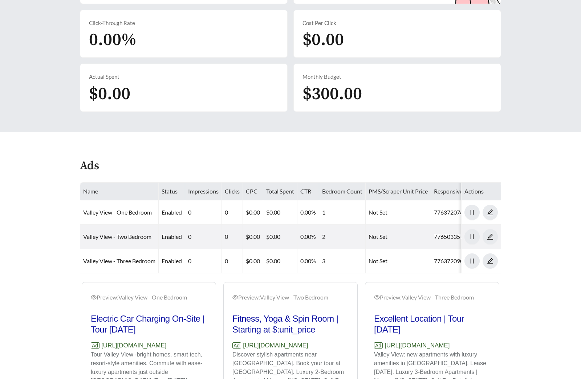
scroll to position [294, 0]
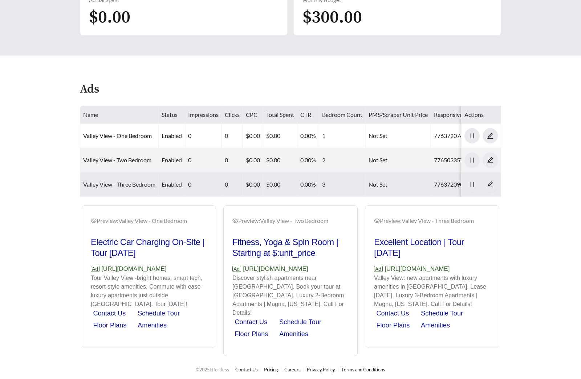
click at [143, 183] on link "Valley View - Three Bedroom" at bounding box center [119, 184] width 72 height 7
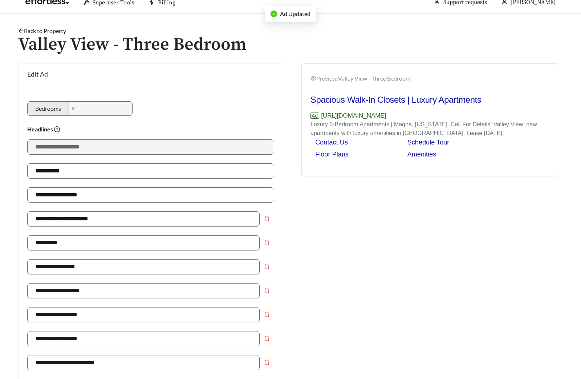
scroll to position [362, 0]
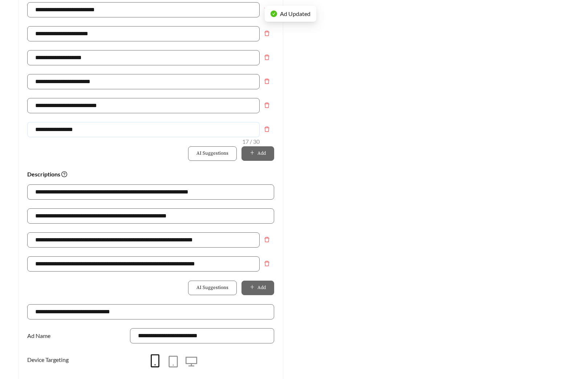
drag, startPoint x: 107, startPoint y: 131, endPoint x: -19, endPoint y: 130, distance: 125.2
type input "**********"
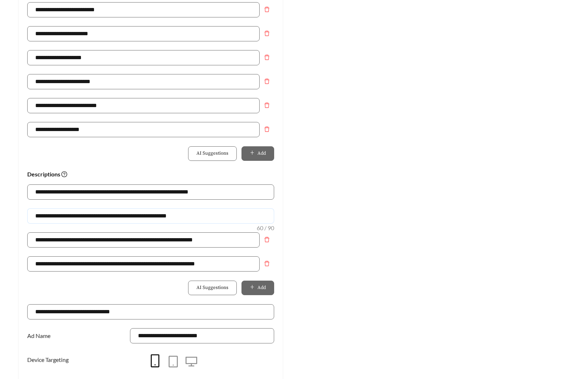
drag, startPoint x: 199, startPoint y: 216, endPoint x: -111, endPoint y: 218, distance: 310.3
paste input "*********"
type input "**********"
click at [373, 208] on div "Preview: Valley View - Three Bedroom Spacious Walk-In Closets | Limited Time Sp…" at bounding box center [429, 64] width 279 height 709
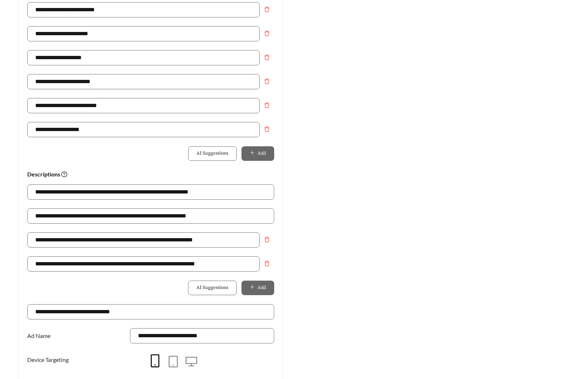
scroll to position [503, 0]
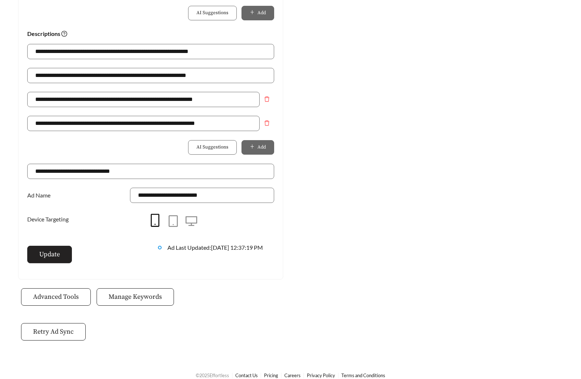
click at [44, 255] on span "Update" at bounding box center [49, 254] width 21 height 10
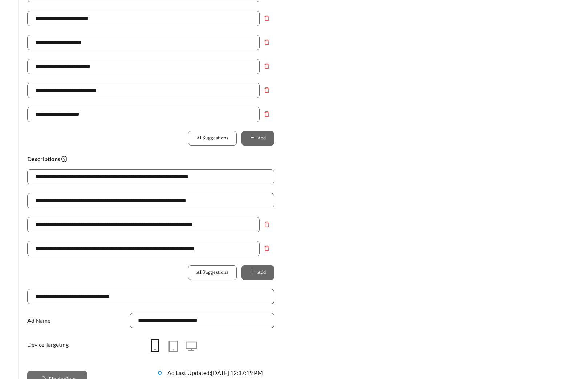
scroll to position [0, 0]
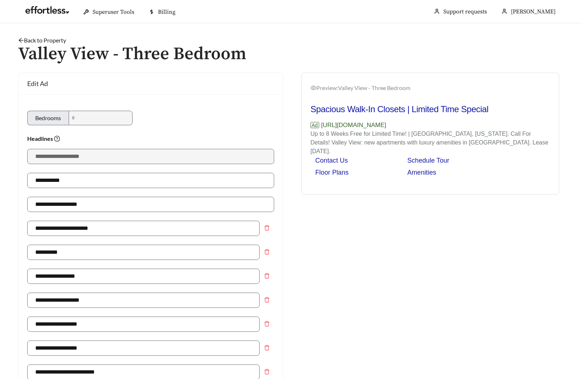
click at [59, 39] on link "Back to Property" at bounding box center [42, 40] width 48 height 7
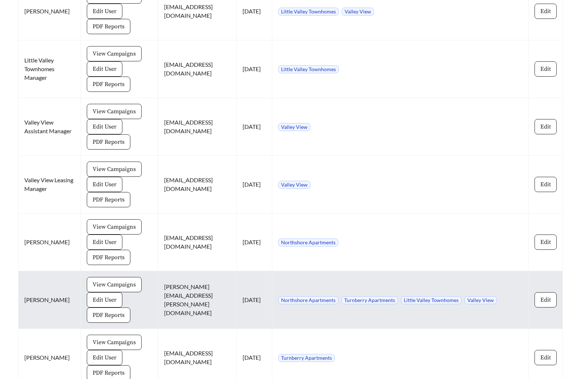
scroll to position [2460, 0]
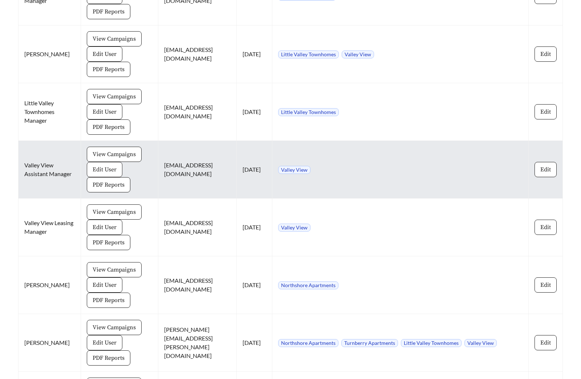
click at [99, 165] on span "Edit User" at bounding box center [105, 169] width 24 height 9
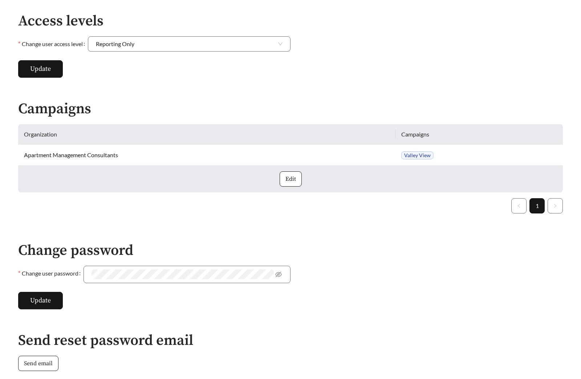
scroll to position [328, 0]
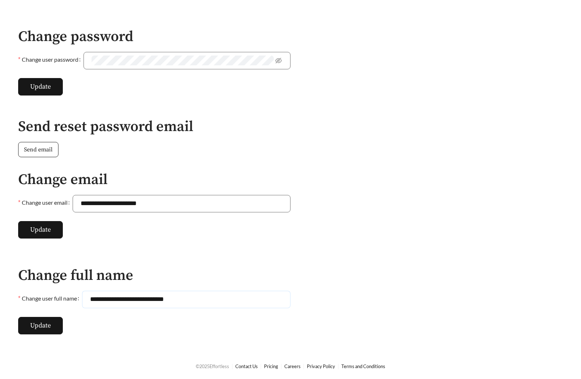
drag, startPoint x: 181, startPoint y: 301, endPoint x: 84, endPoint y: 301, distance: 96.9
click at [84, 301] on input "**********" at bounding box center [186, 299] width 208 height 17
paste input "text"
click at [30, 326] on span "Update" at bounding box center [40, 325] width 21 height 10
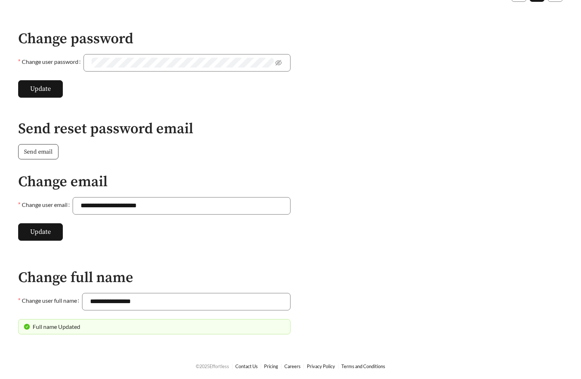
click at [37, 153] on span "Send email" at bounding box center [38, 151] width 29 height 9
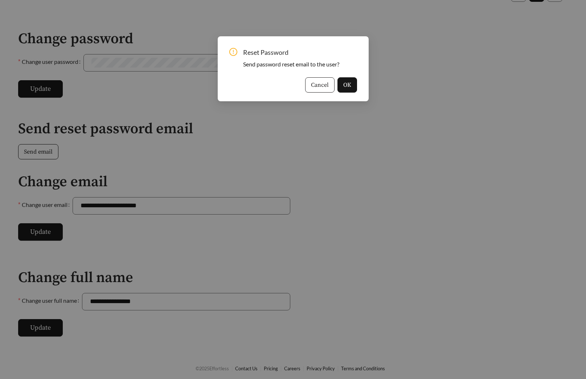
click at [313, 85] on span "Cancel" at bounding box center [320, 85] width 18 height 9
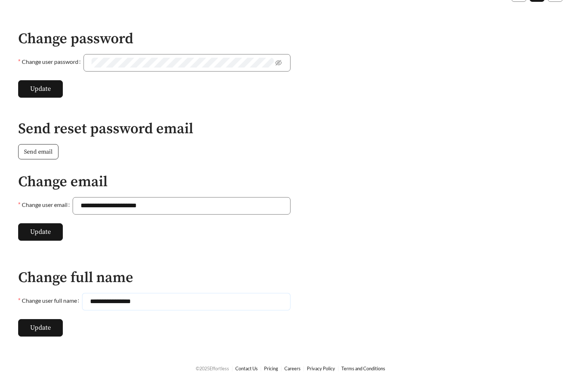
drag, startPoint x: 151, startPoint y: 303, endPoint x: 79, endPoint y: 303, distance: 71.5
click at [79, 303] on div "**********" at bounding box center [154, 301] width 272 height 17
type input "**********"
click at [50, 323] on span "Update" at bounding box center [40, 328] width 21 height 10
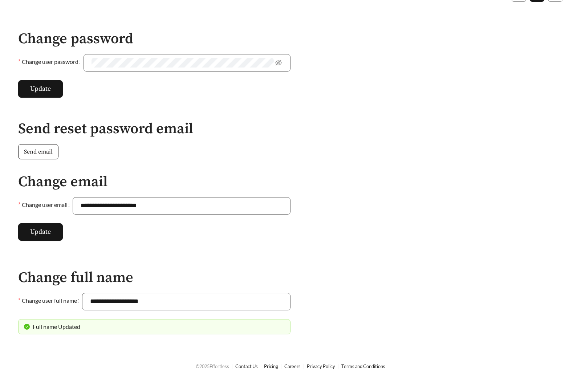
click at [46, 155] on span "Send email" at bounding box center [38, 151] width 29 height 9
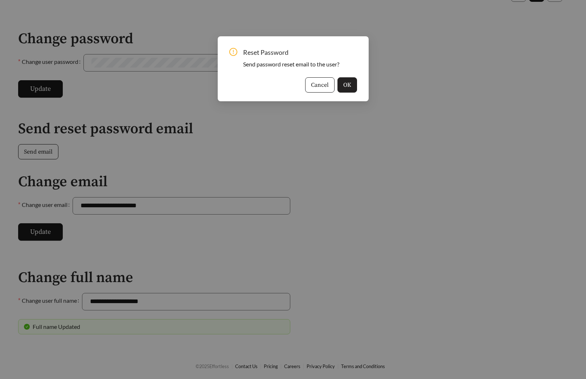
click at [354, 83] on button "OK" at bounding box center [347, 84] width 20 height 15
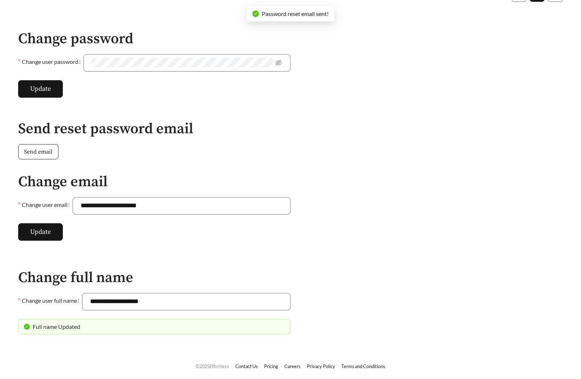
scroll to position [0, 0]
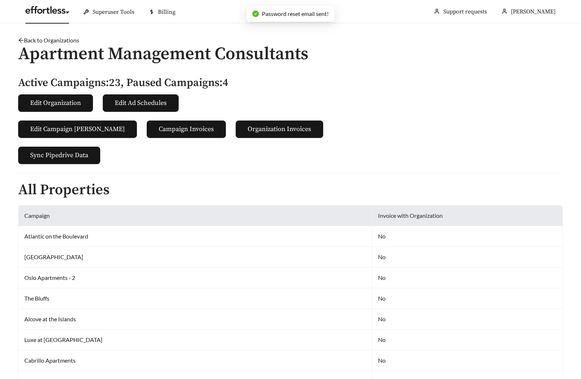
scroll to position [2460, 0]
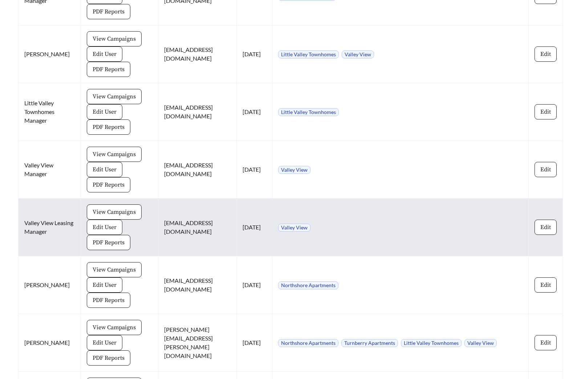
click at [106, 223] on span "Edit User" at bounding box center [105, 227] width 24 height 9
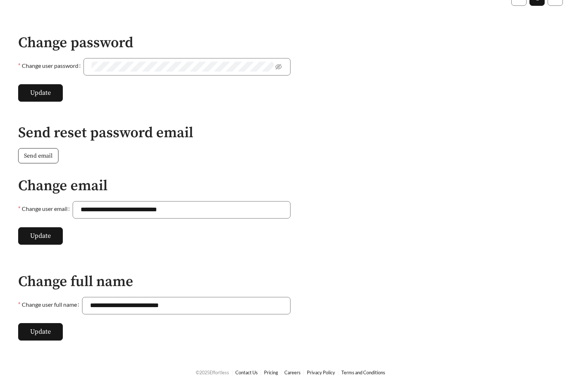
scroll to position [328, 0]
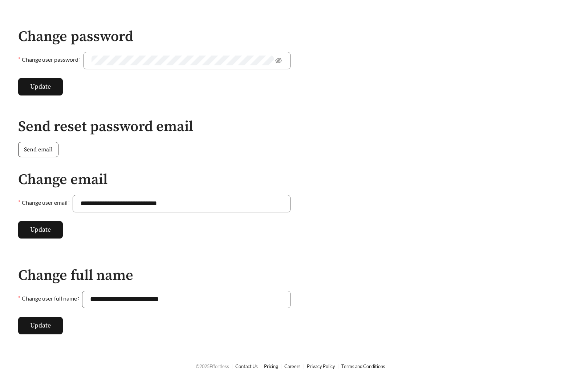
click at [35, 151] on span "Send email" at bounding box center [38, 149] width 29 height 9
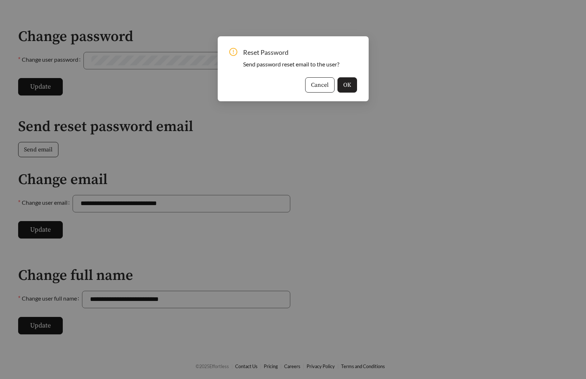
click at [351, 88] on button "OK" at bounding box center [347, 84] width 20 height 15
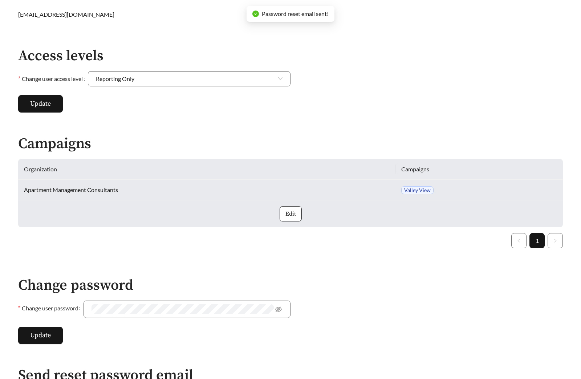
scroll to position [0, 0]
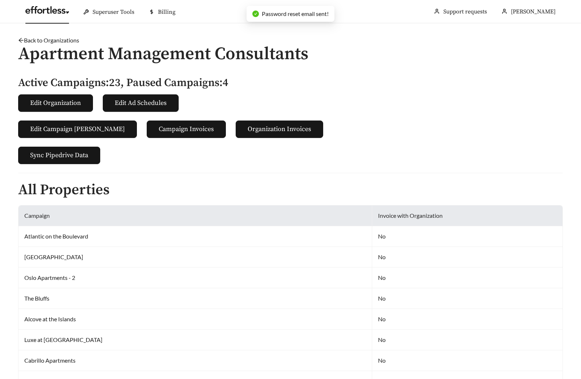
scroll to position [2460, 0]
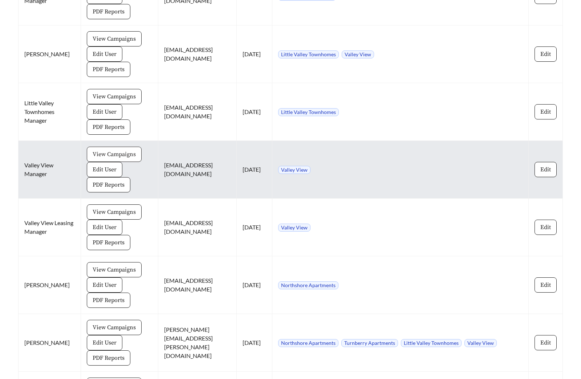
click at [101, 150] on span "View Campaigns" at bounding box center [114, 154] width 43 height 9
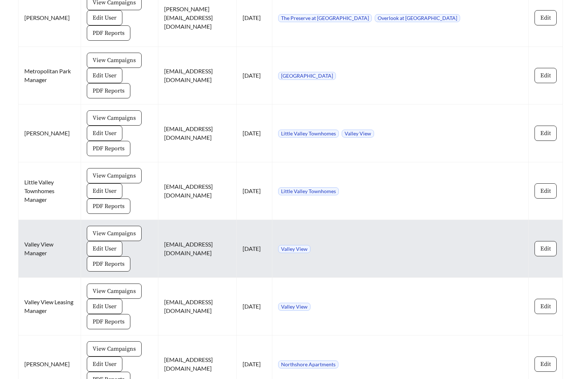
scroll to position [2384, 0]
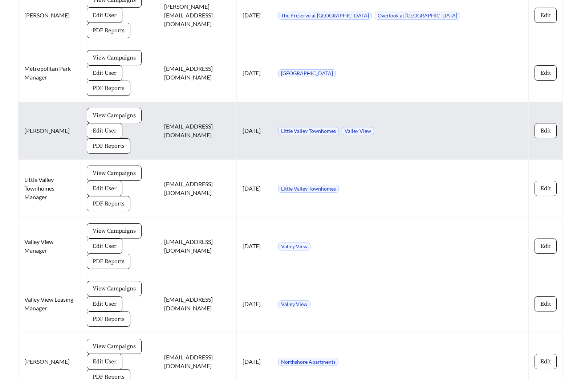
click at [106, 126] on span "Edit User" at bounding box center [105, 130] width 24 height 9
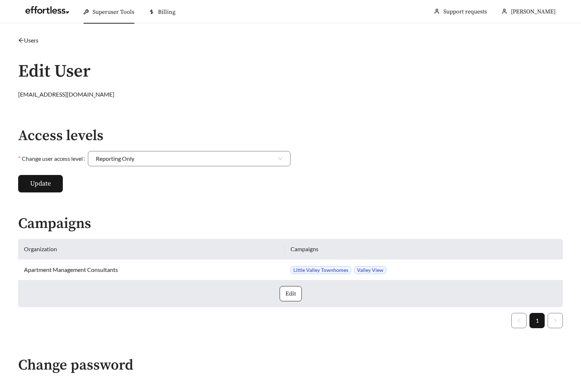
scroll to position [247, 0]
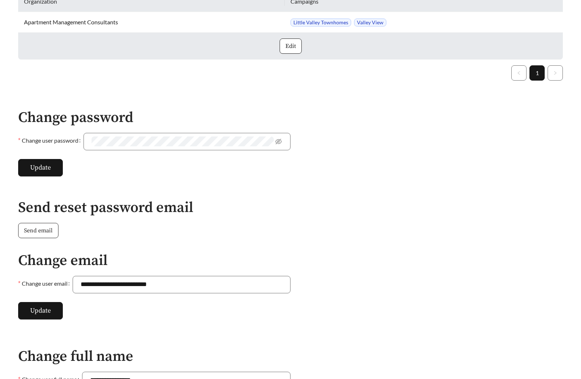
click at [46, 229] on span "Send email" at bounding box center [38, 230] width 29 height 9
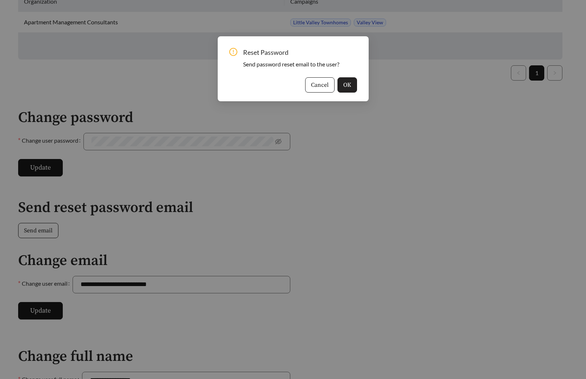
click at [344, 87] on span "OK" at bounding box center [347, 85] width 8 height 9
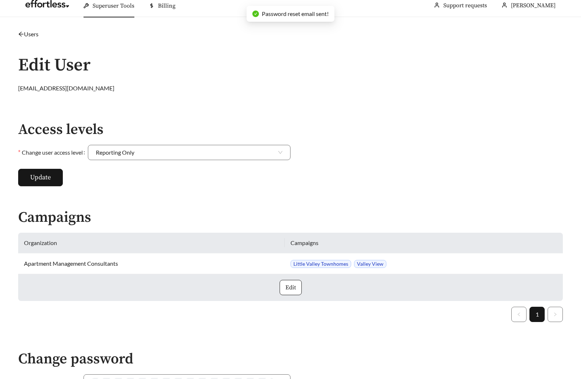
scroll to position [0, 0]
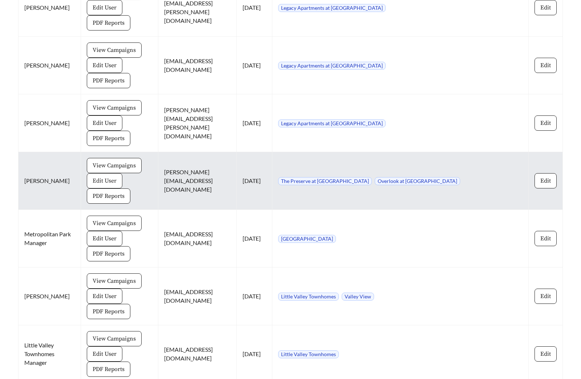
scroll to position [2233, 0]
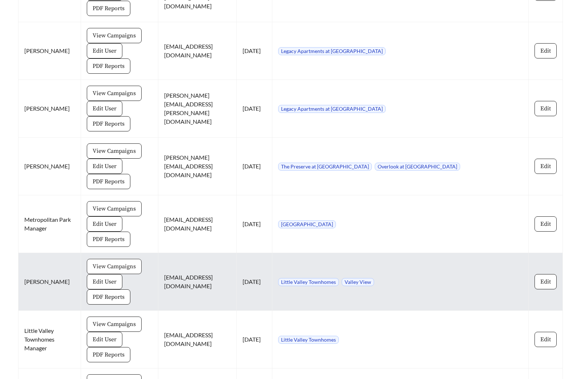
click at [123, 262] on span "View Campaigns" at bounding box center [114, 266] width 43 height 9
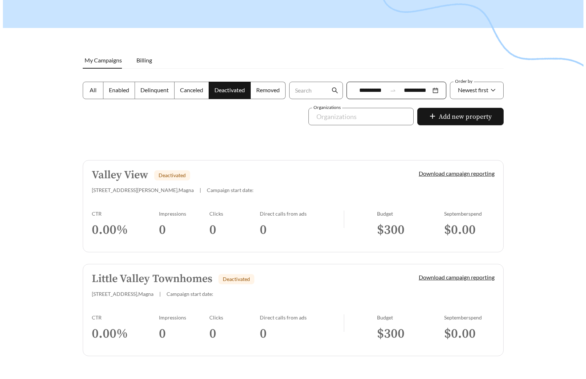
scroll to position [75, 0]
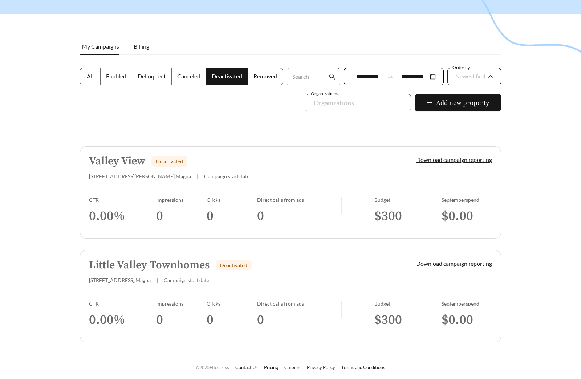
click at [465, 79] on span "Newest first" at bounding box center [470, 76] width 30 height 7
click at [463, 115] on span "A-Z" at bounding box center [459, 117] width 10 height 7
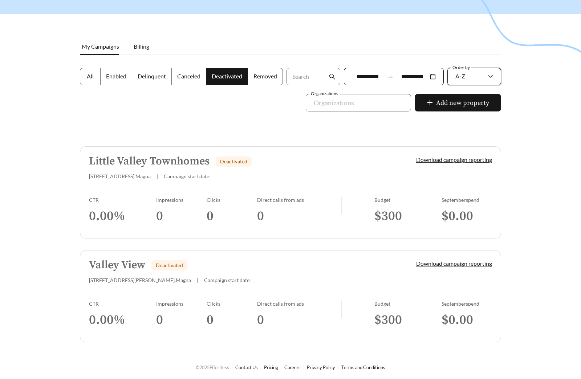
click at [458, 115] on div "Add new property" at bounding box center [458, 107] width 90 height 26
click at [459, 75] on span "A-Z" at bounding box center [460, 76] width 10 height 7
click at [466, 94] on span "Newest first" at bounding box center [470, 93] width 30 height 7
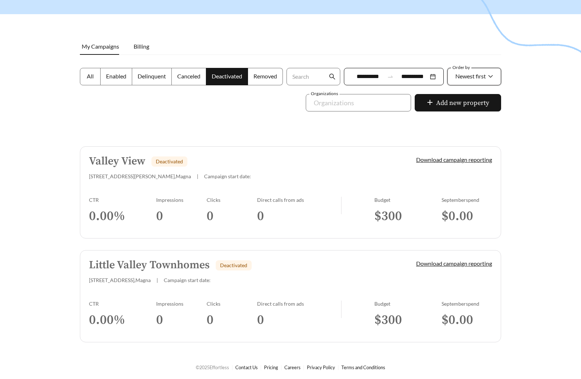
click at [524, 106] on div at bounding box center [290, 137] width 581 height 379
